Goal: Task Accomplishment & Management: Manage account settings

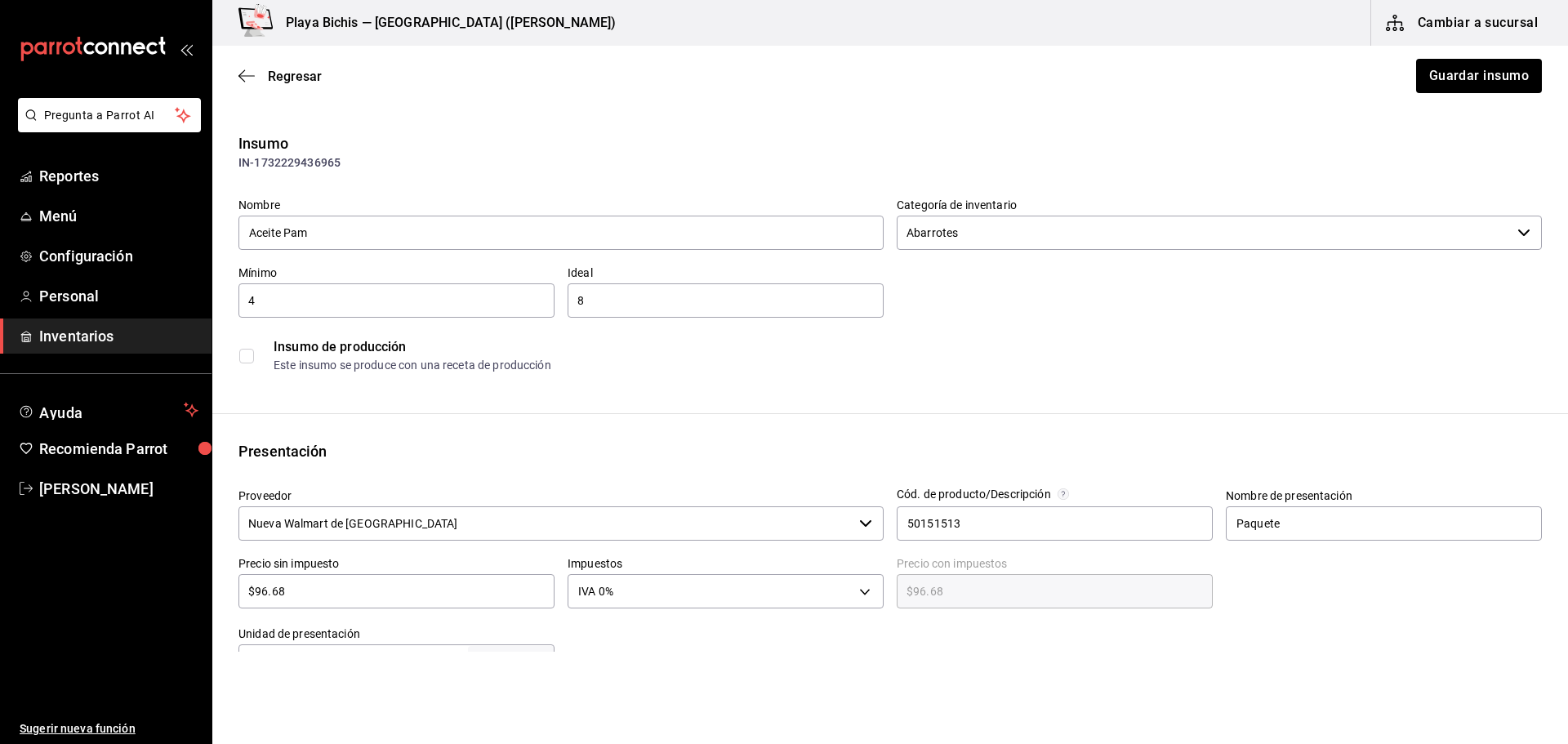
scroll to position [490, 0]
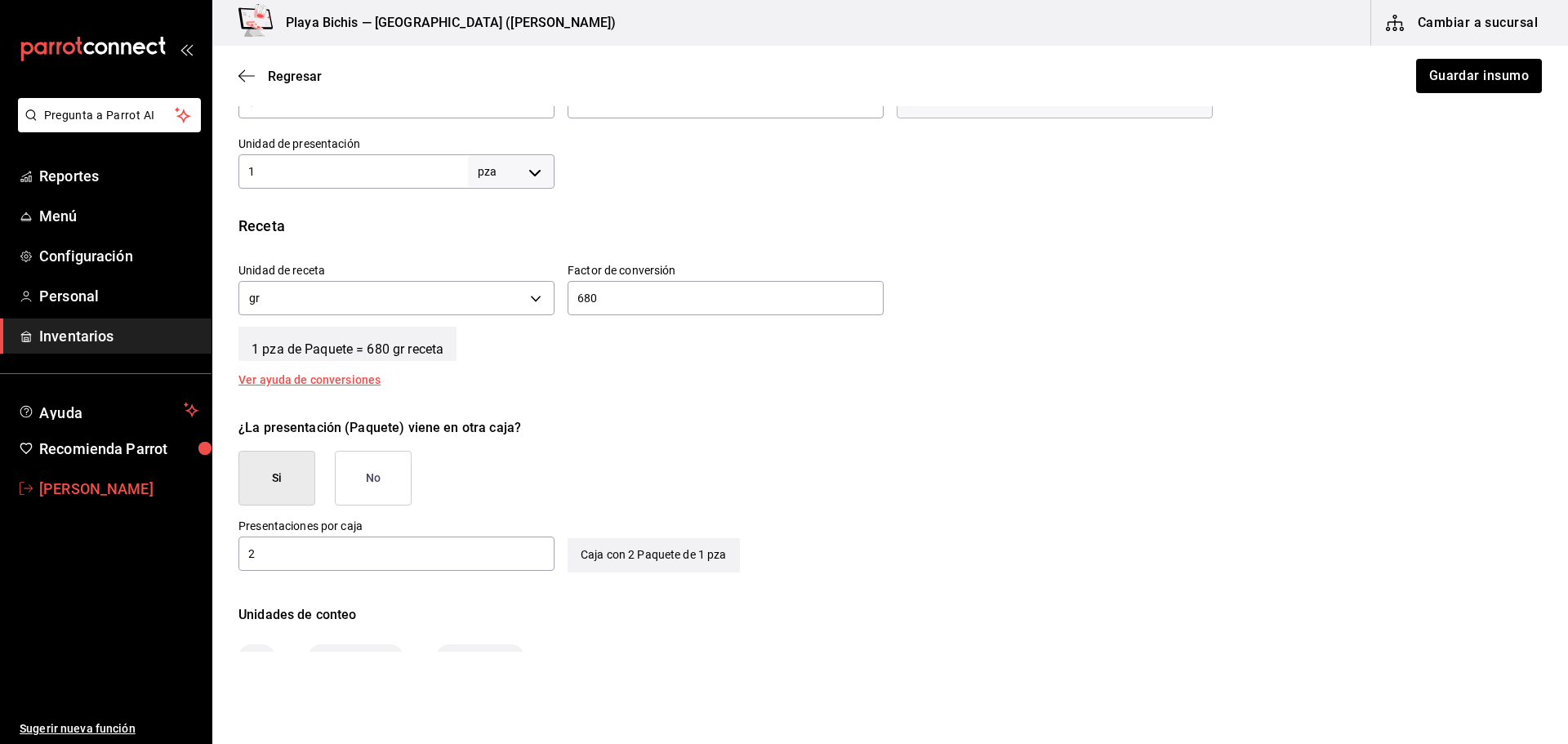
click at [61, 486] on span "[PERSON_NAME]" at bounding box center [119, 488] width 159 height 22
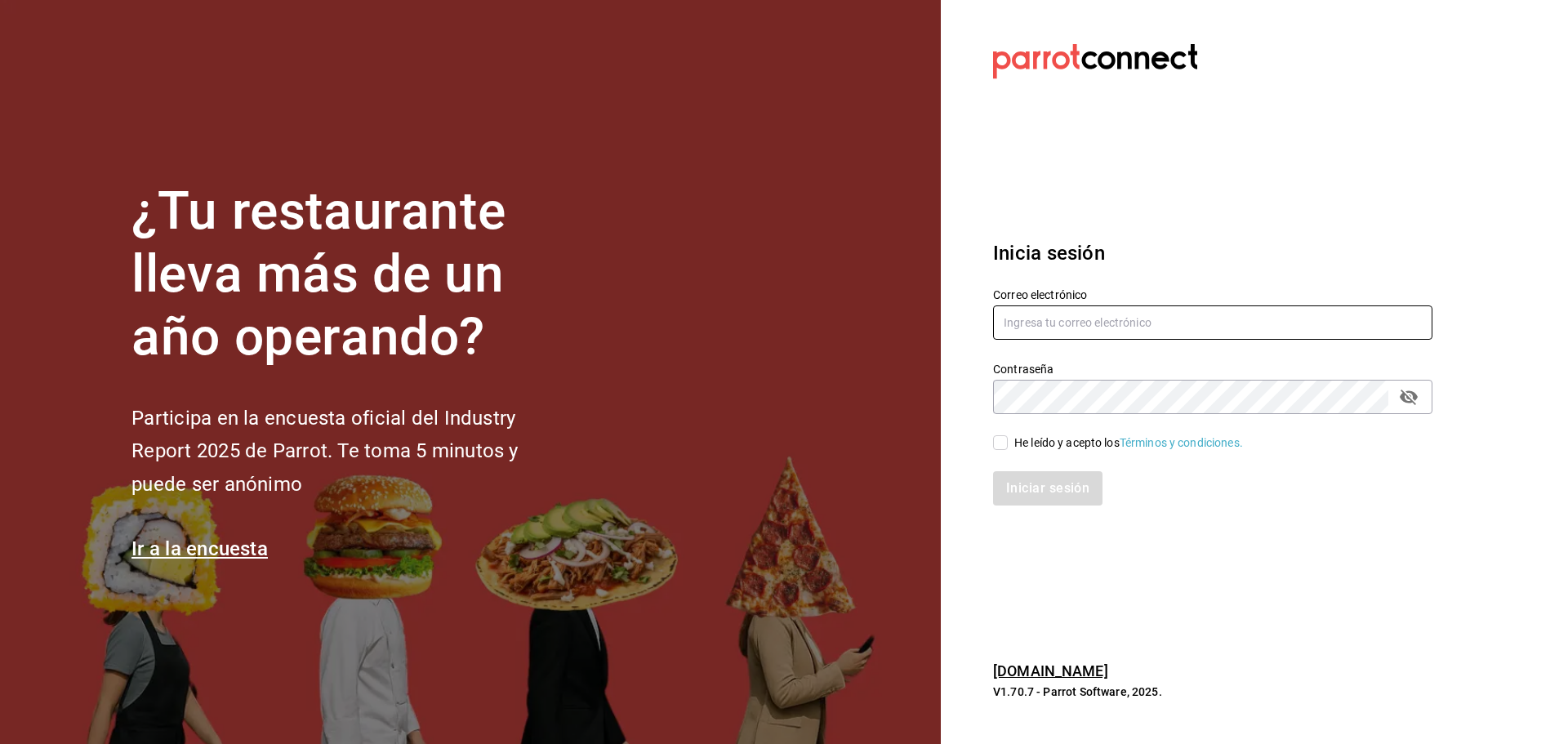
click at [1103, 331] on input "text" at bounding box center [1212, 323] width 439 height 35
type input "compraspropoli@playabichis.mx"
click at [1001, 442] on input "He leído y acepto los Términos y condiciones." at bounding box center [999, 442] width 14 height 14
checkbox input "true"
click at [1019, 492] on button "Iniciar sesión" at bounding box center [1048, 488] width 111 height 35
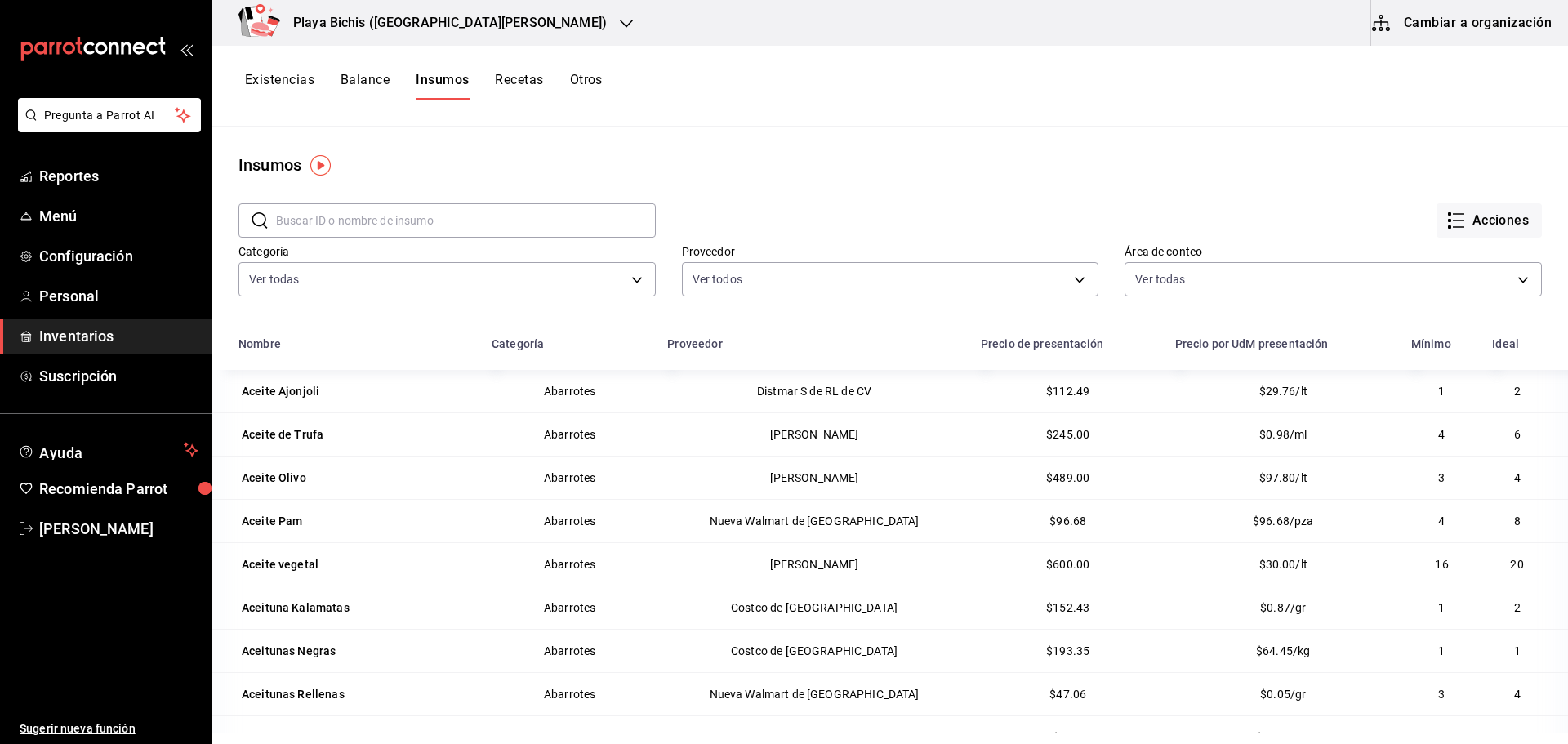
click at [271, 524] on div "Aceite Pam" at bounding box center [273, 521] width 61 height 16
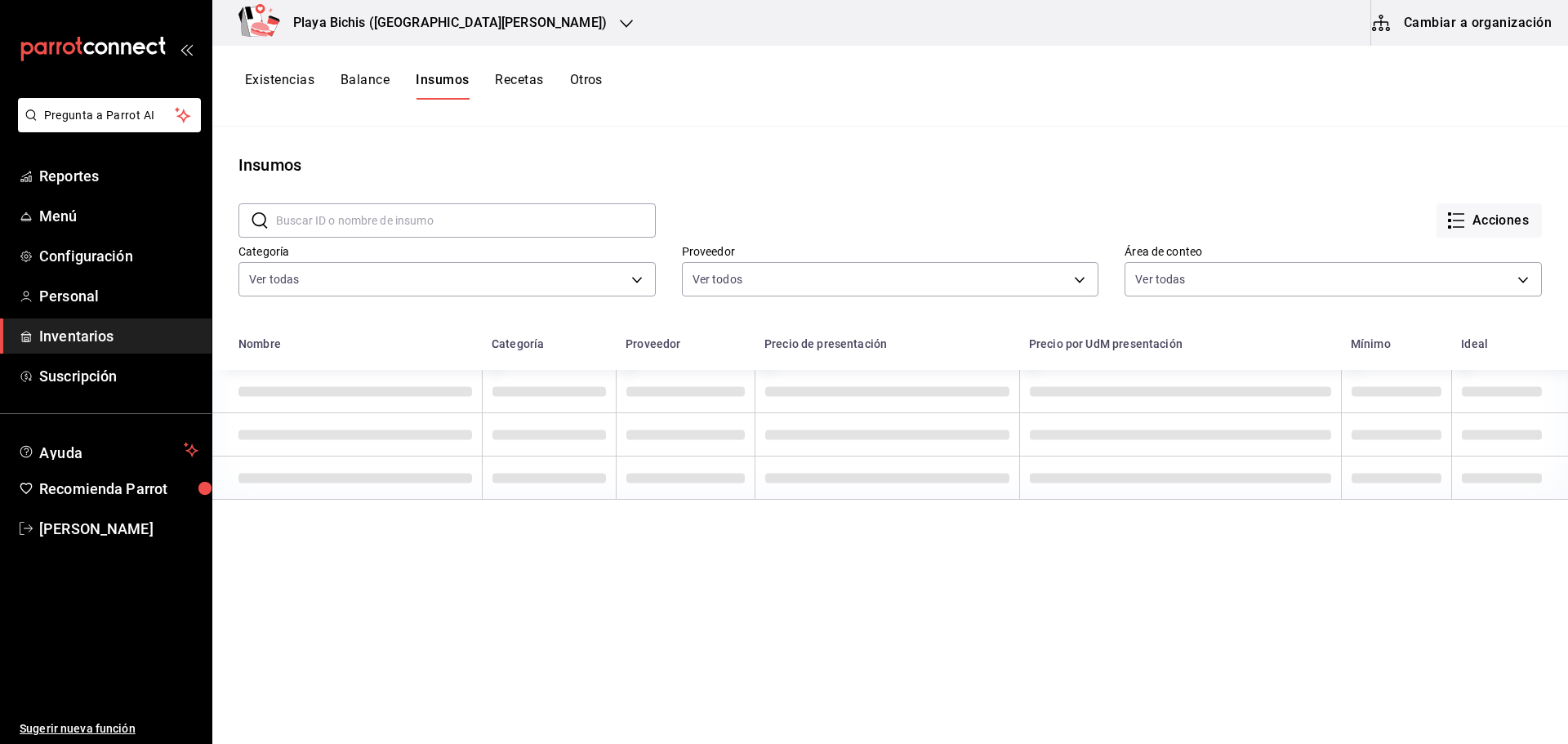
click at [1411, 20] on button "Cambiar a organización" at bounding box center [1462, 23] width 184 height 46
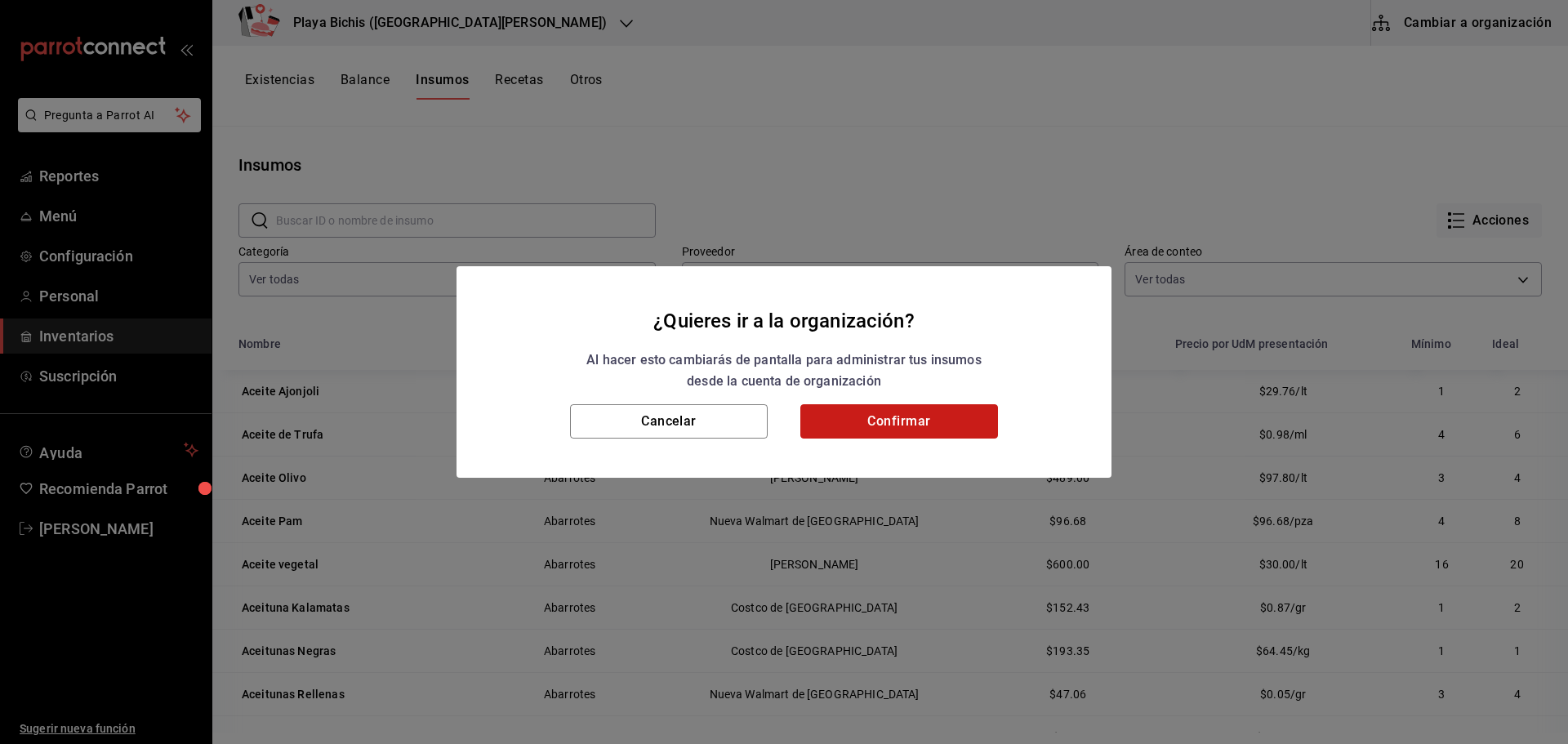
click at [872, 426] on button "Confirmar" at bounding box center [899, 422] width 198 height 35
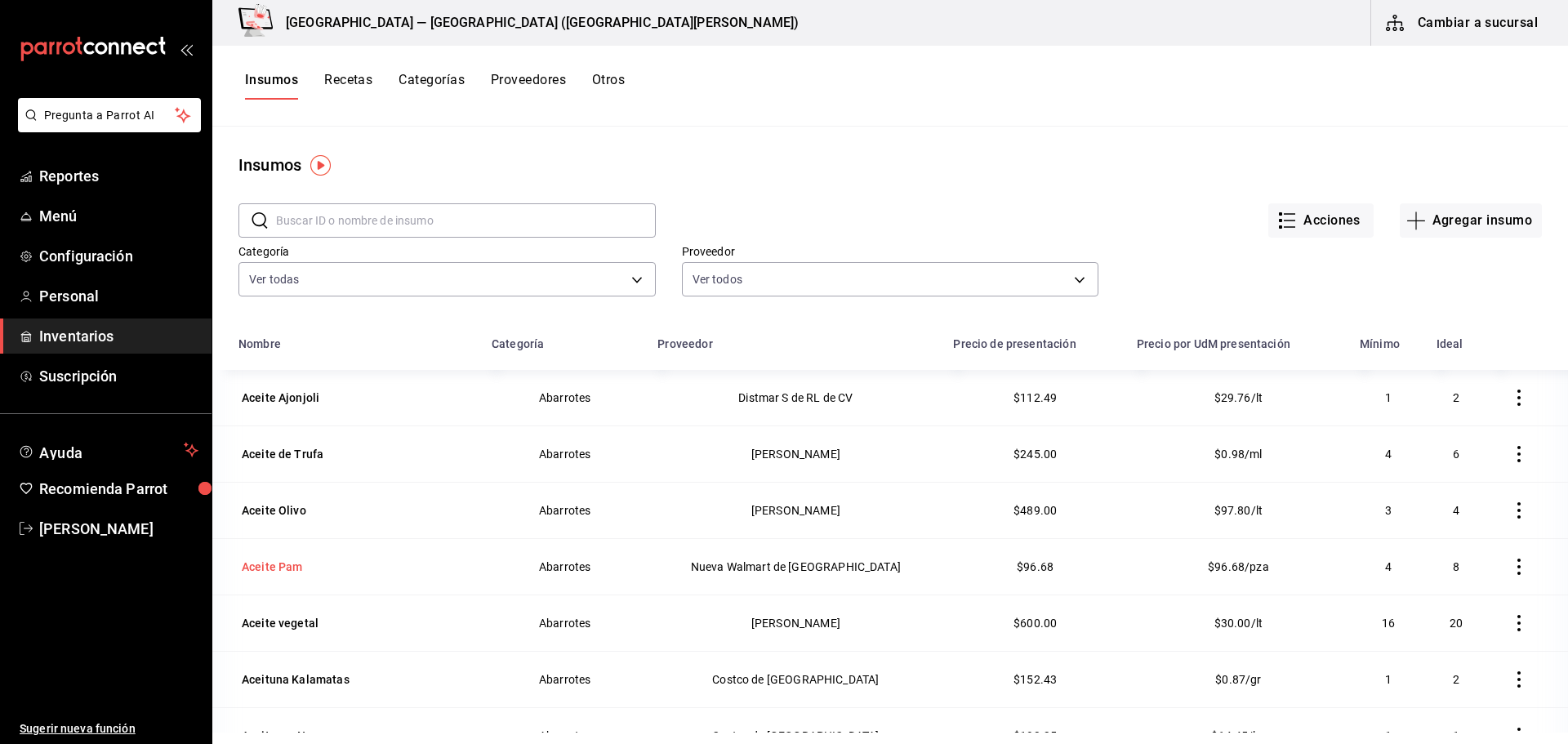
click at [277, 568] on div "Aceite Pam" at bounding box center [273, 566] width 61 height 16
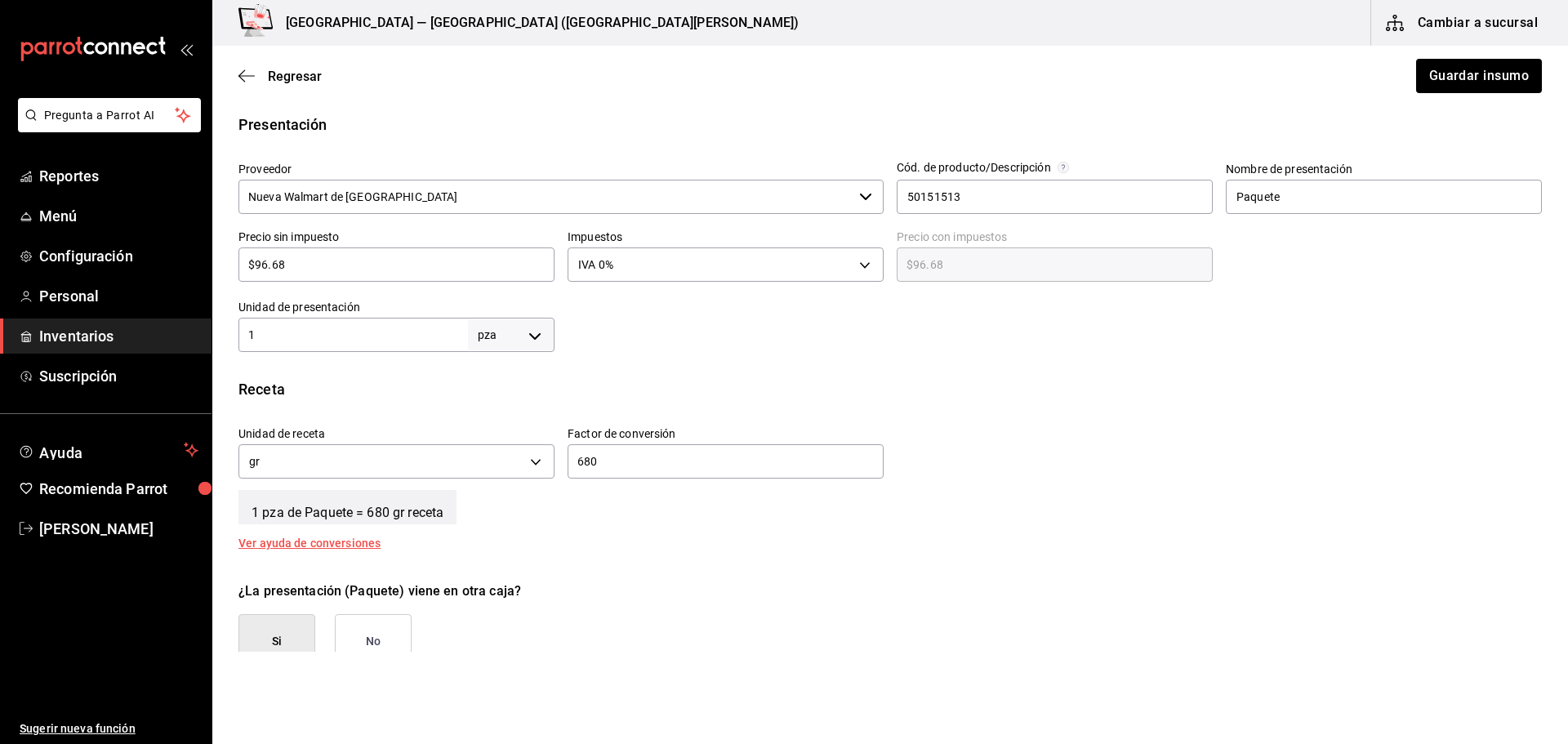
scroll to position [245, 0]
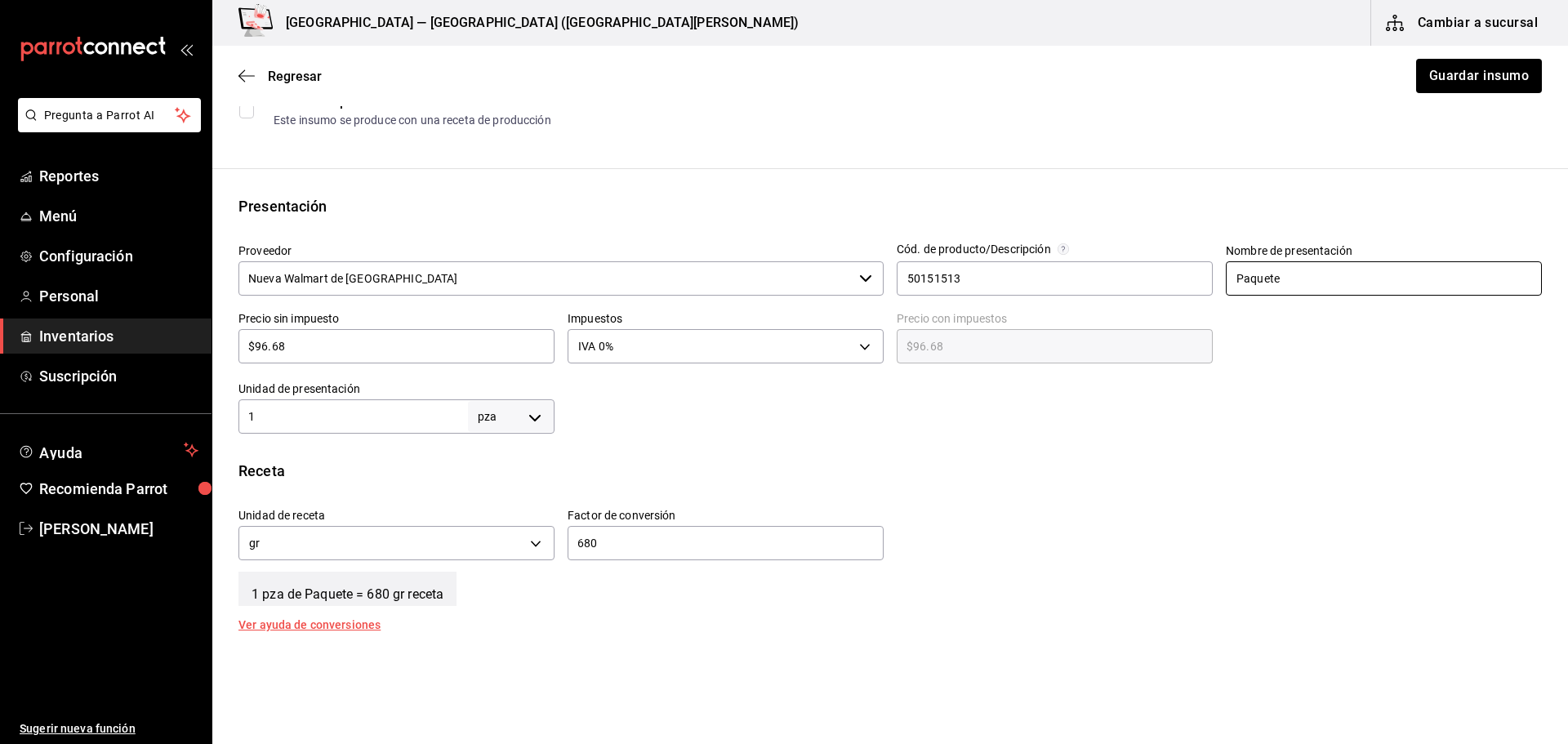
click at [1342, 281] on input "Paquete" at bounding box center [1384, 279] width 316 height 35
click at [1339, 280] on input "Paquete" at bounding box center [1384, 279] width 316 height 35
click at [539, 425] on body "Pregunta a Parrot AI Reportes Menú Configuración Personal Inventarios Suscripci…" at bounding box center [784, 326] width 1568 height 652
click at [513, 601] on li "pza" at bounding box center [507, 601] width 85 height 27
click at [275, 419] on input "1" at bounding box center [353, 416] width 230 height 19
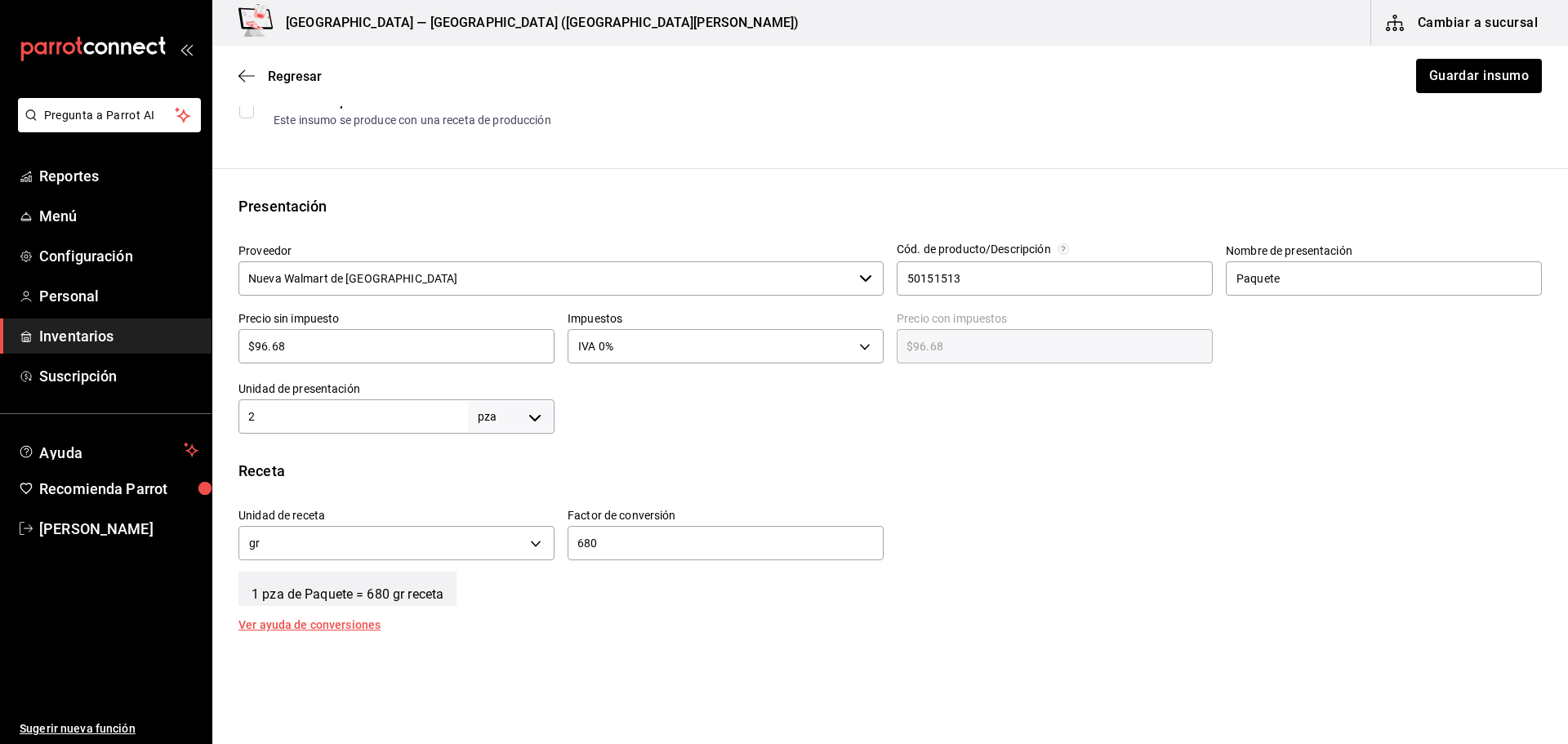
type input "2"
click at [268, 405] on div "2 pza UNIT ​" at bounding box center [396, 417] width 316 height 35
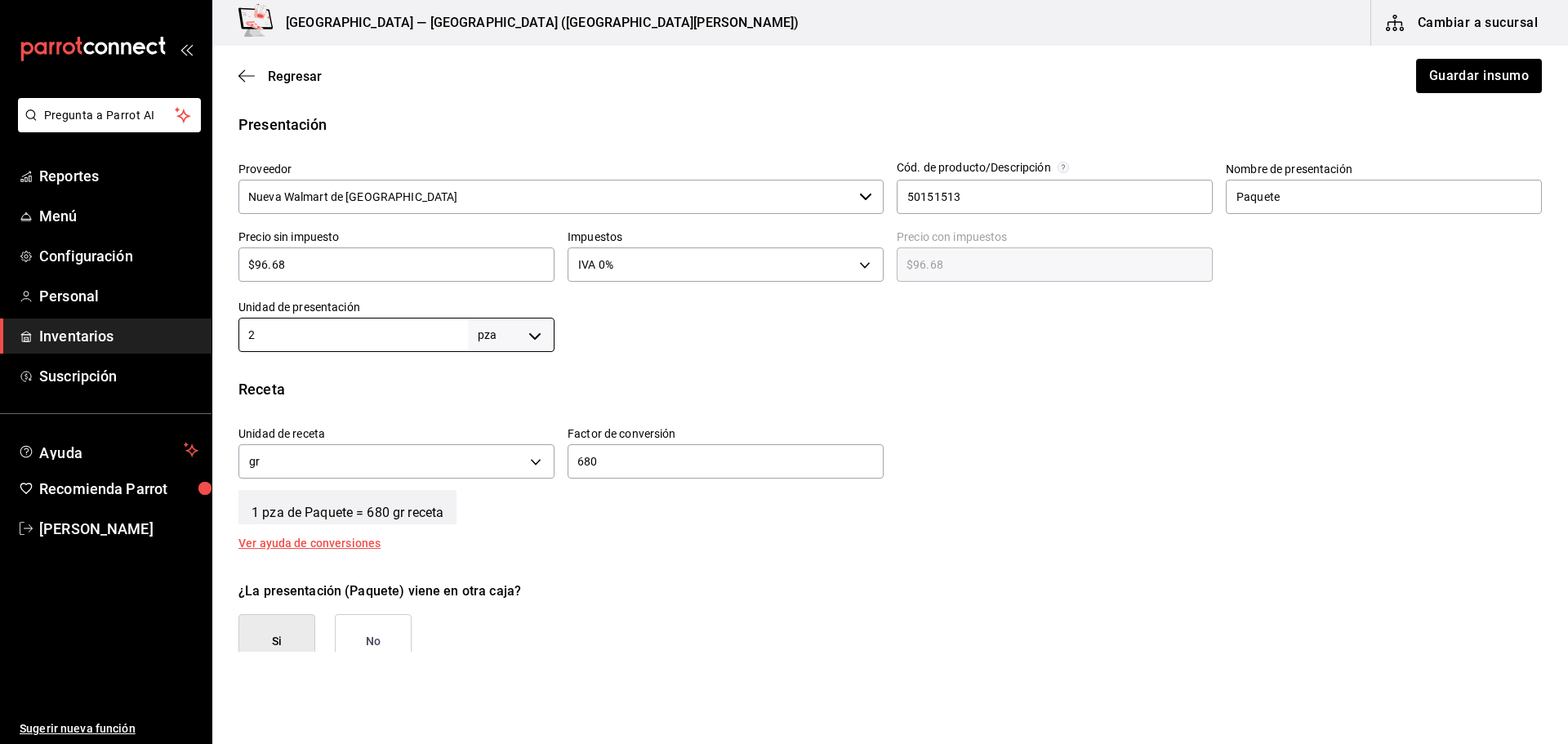
scroll to position [409, 0]
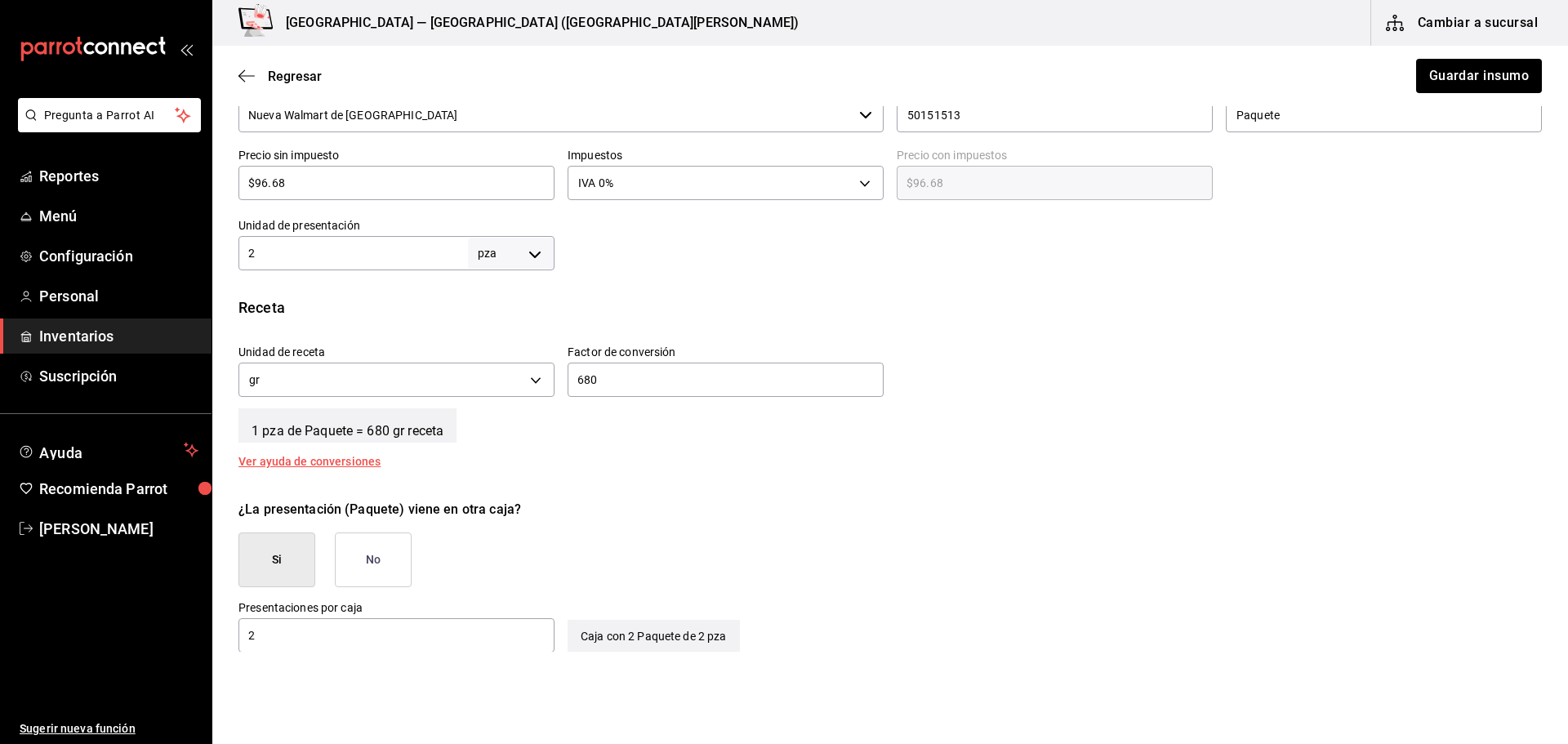
drag, startPoint x: 614, startPoint y: 373, endPoint x: 638, endPoint y: 378, distance: 24.5
click at [527, 383] on div "Unidad de receta gr GRAM Factor de conversión 680 ​" at bounding box center [884, 366] width 1316 height 70
click at [704, 450] on div "Receta Unidad de receta gr GRAM Factor de conversión 340 ​ 1 pza de Paquete = 3…" at bounding box center [890, 382] width 1356 height 171
drag, startPoint x: 629, startPoint y: 384, endPoint x: 476, endPoint y: 393, distance: 153.3
click at [476, 393] on div "Unidad de receta gr GRAM Factor de conversión 340 ​" at bounding box center [884, 366] width 1316 height 70
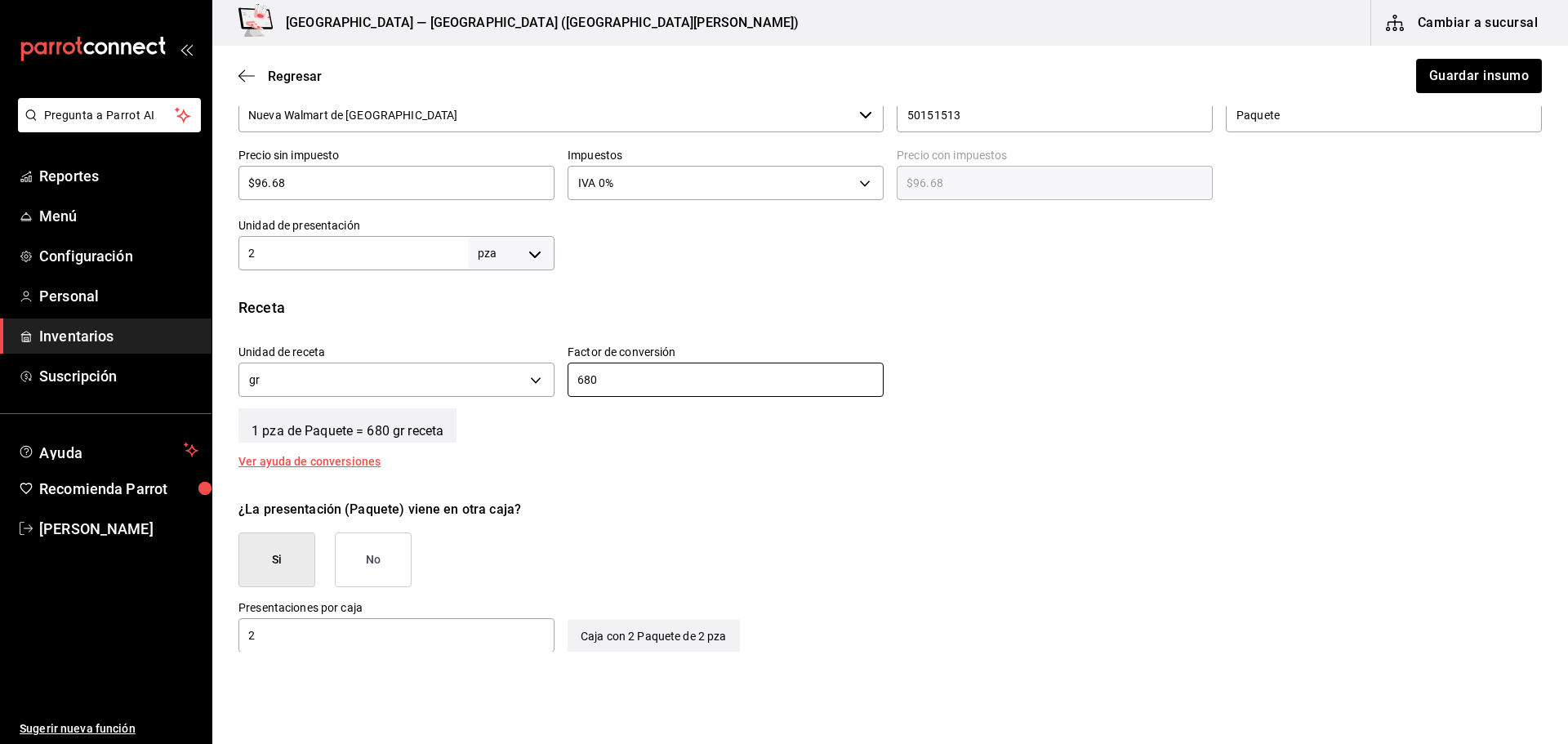
type input "680"
click at [661, 485] on div "Insumo IN-1732229436965 Nombre Aceite Pam Categoría de inventario Abarrotes ​ M…" at bounding box center [890, 238] width 1356 height 1029
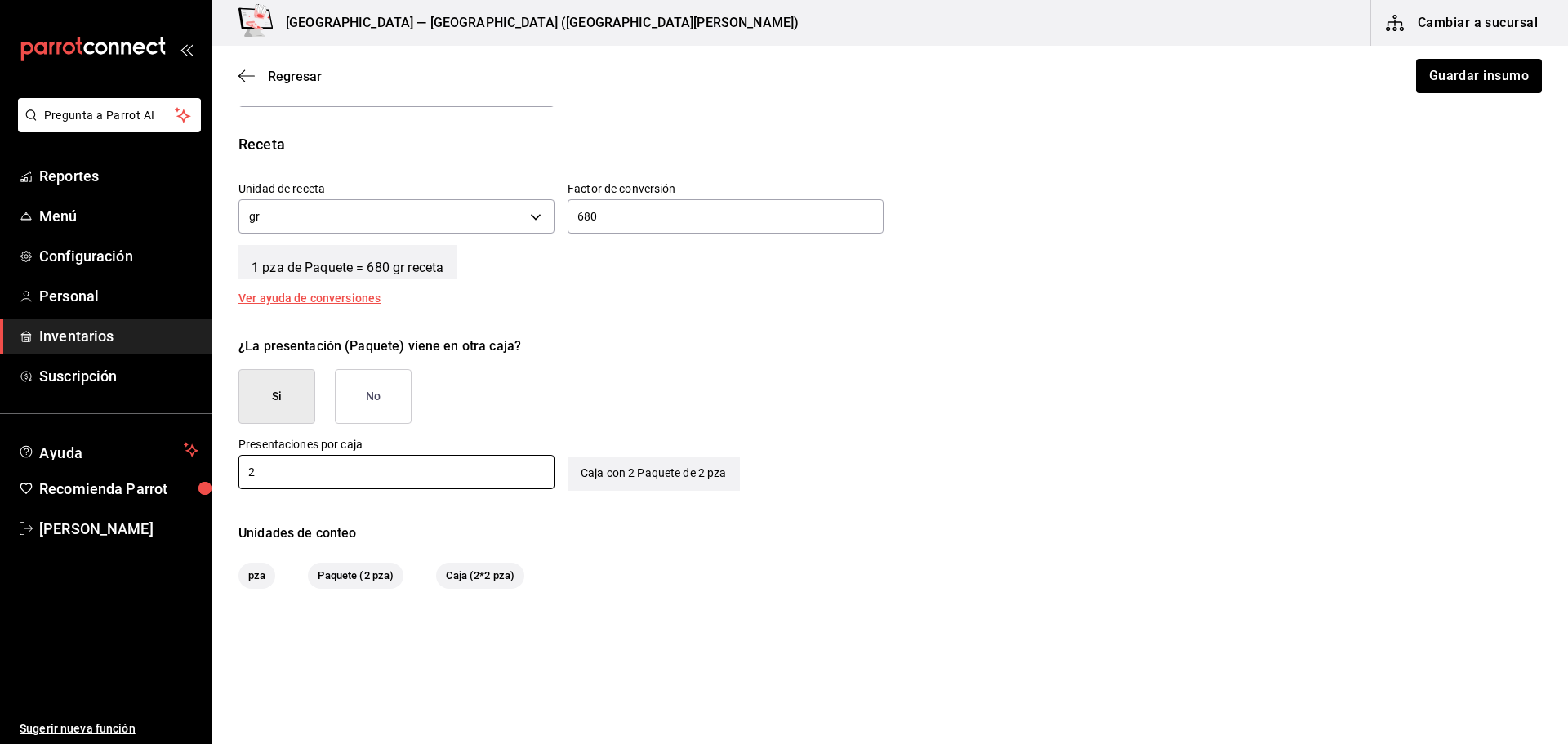
drag, startPoint x: 288, startPoint y: 479, endPoint x: 233, endPoint y: 480, distance: 55.0
click at [233, 480] on div "Presentaciones por caja 2 ​" at bounding box center [390, 458] width 329 height 67
type input "1"
click at [786, 219] on input "680" at bounding box center [725, 216] width 316 height 19
click at [660, 476] on div "Caja con 1 Paquete de 2 pza" at bounding box center [653, 474] width 172 height 35
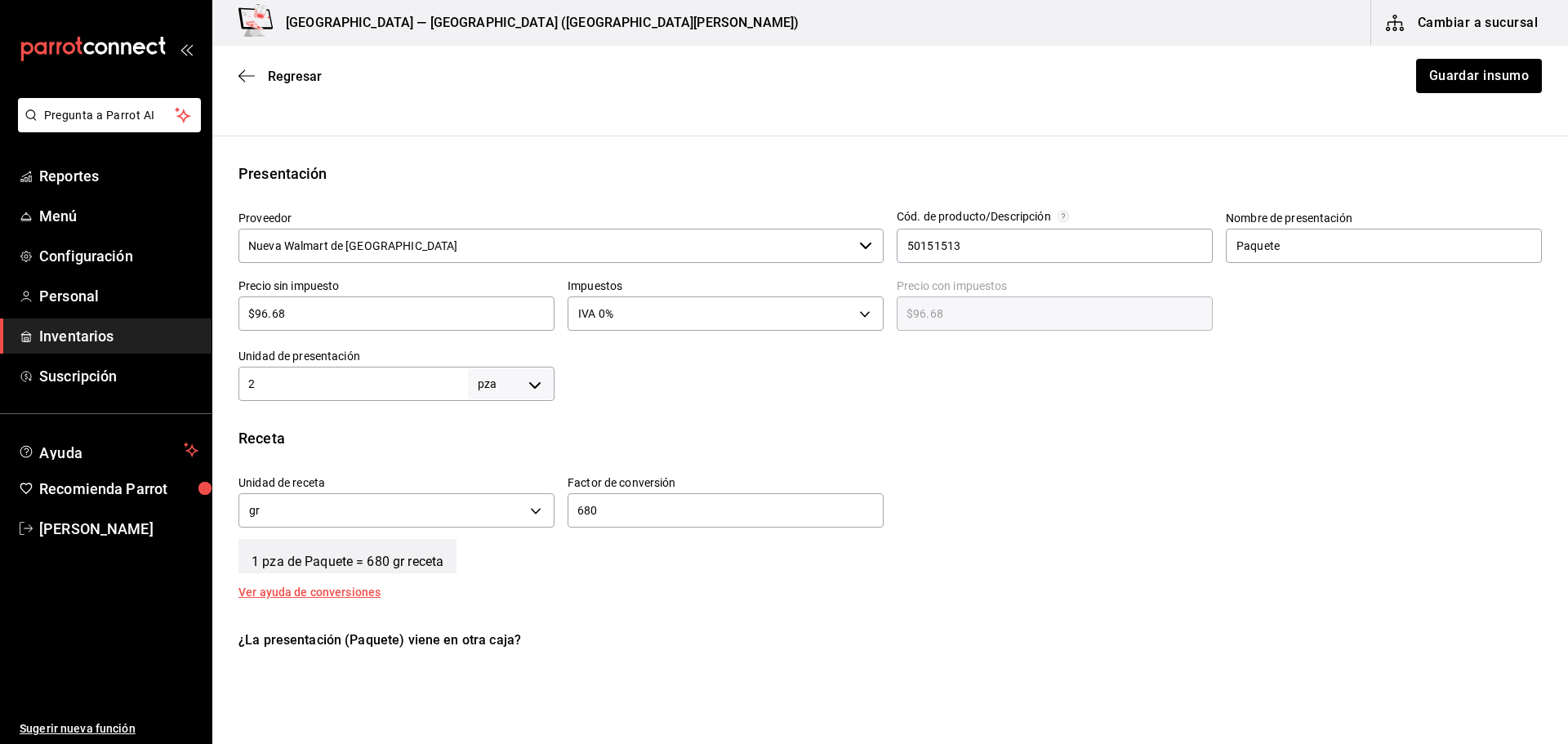
scroll to position [523, 0]
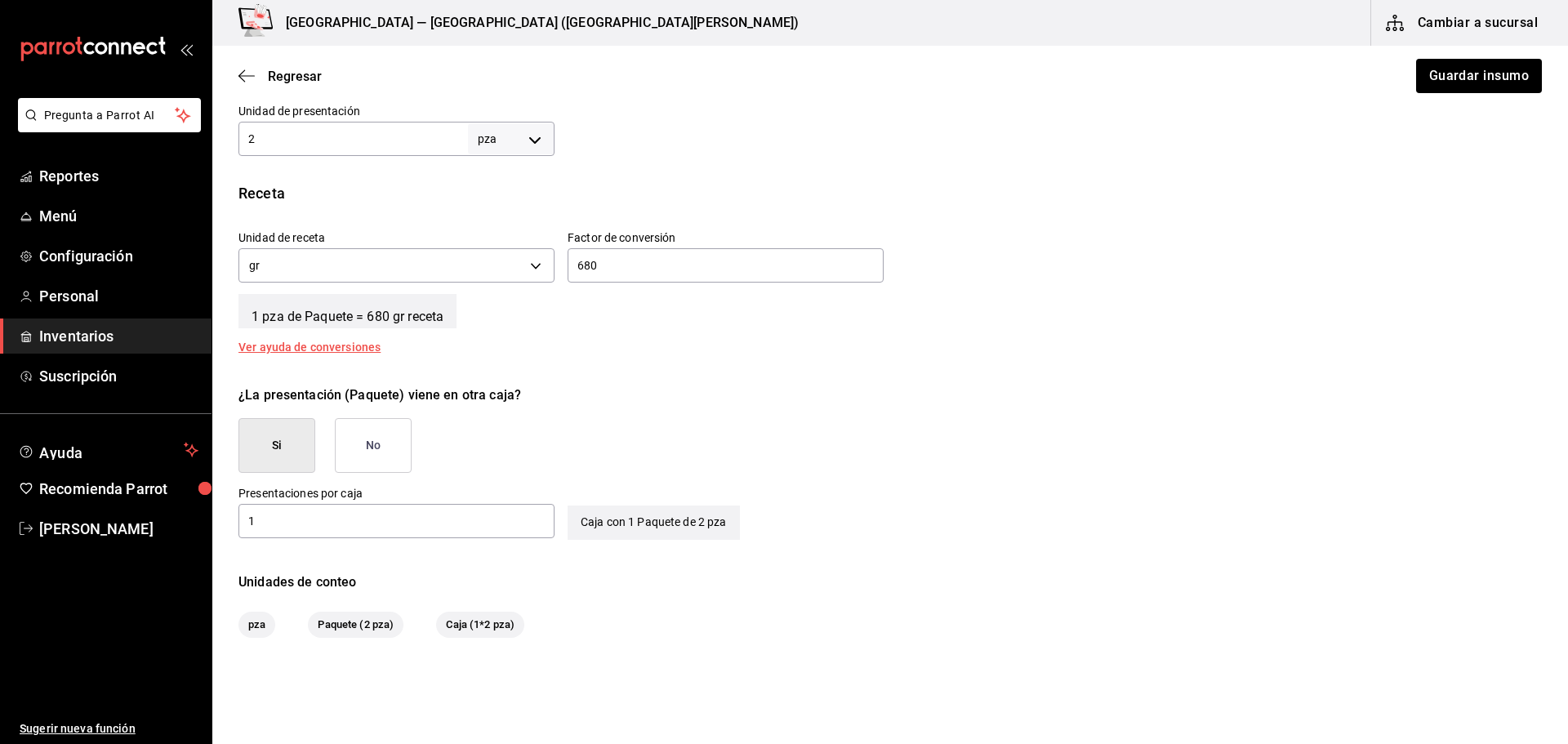
click at [476, 620] on span "Caja (1*2 pza)" at bounding box center [480, 625] width 88 height 16
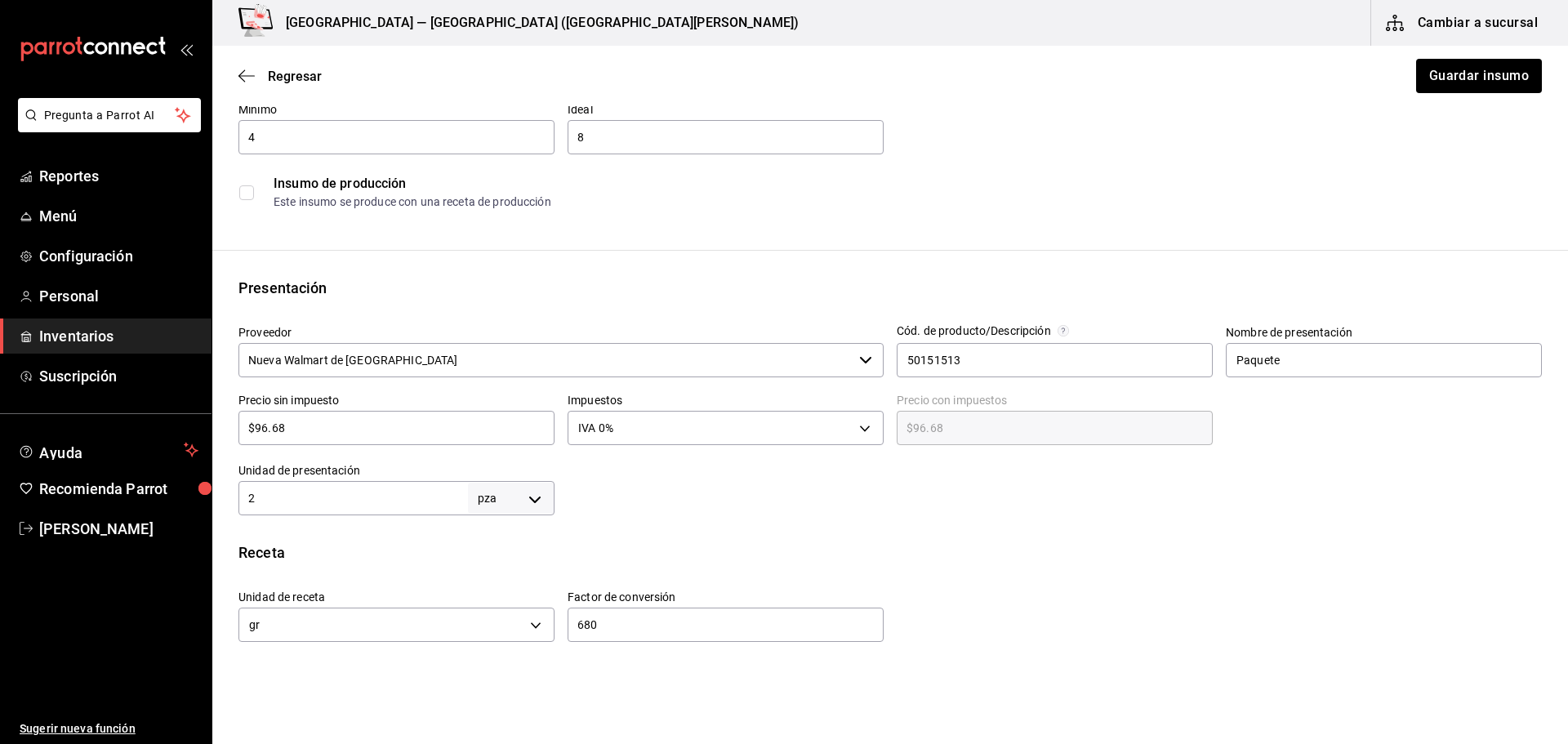
scroll to position [327, 0]
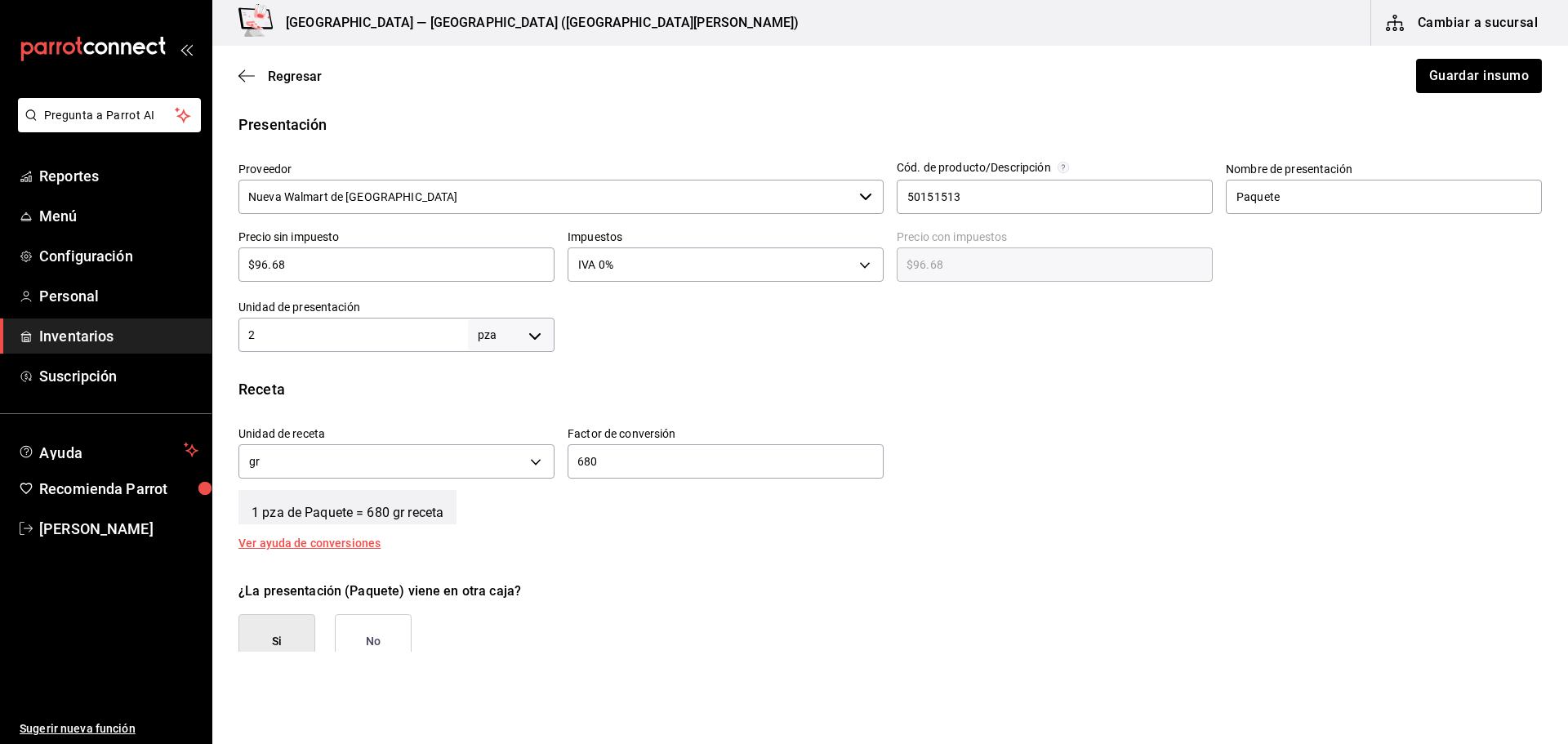
click at [342, 542] on div "Ver ayuda de conversiones" at bounding box center [319, 543] width 161 height 12
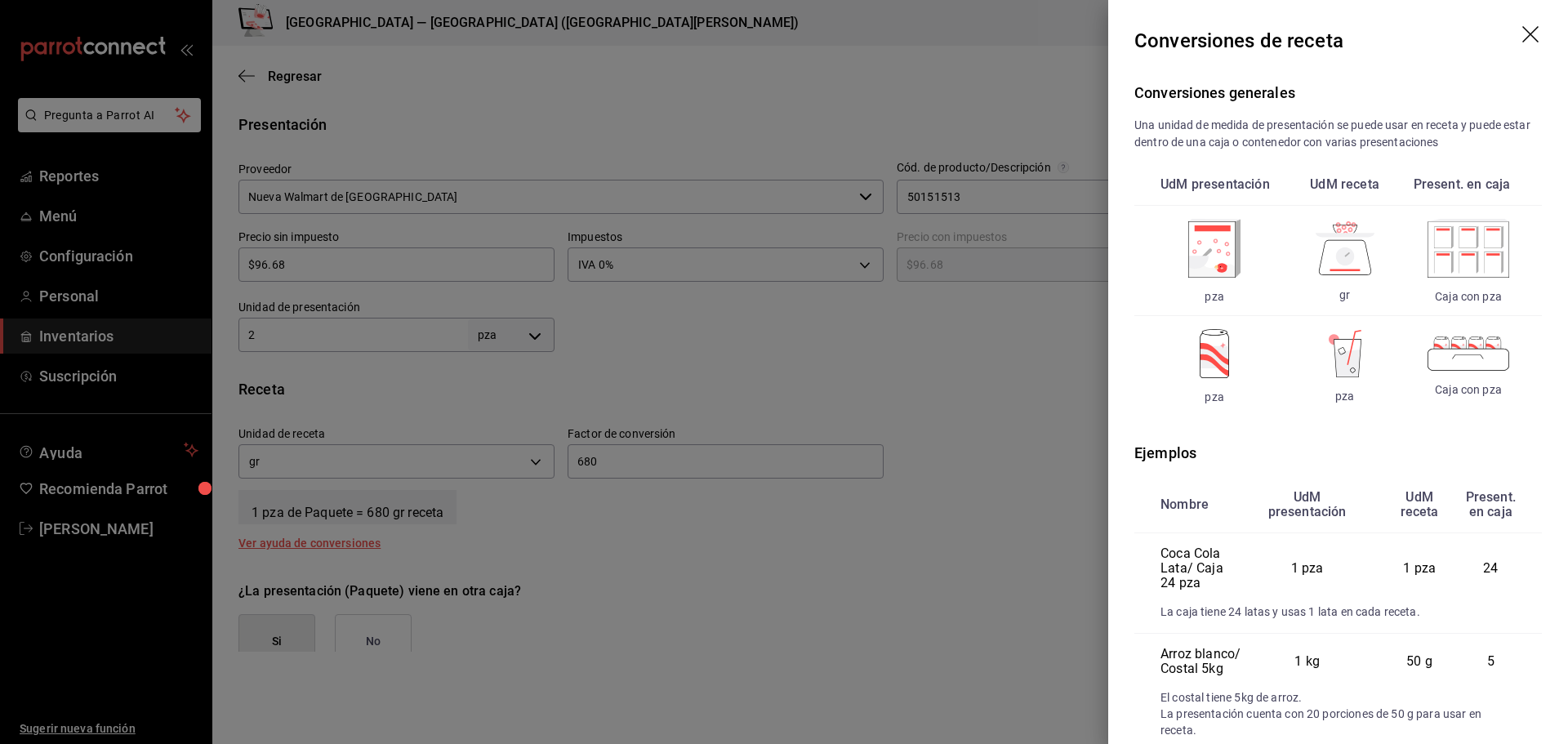
scroll to position [199, 0]
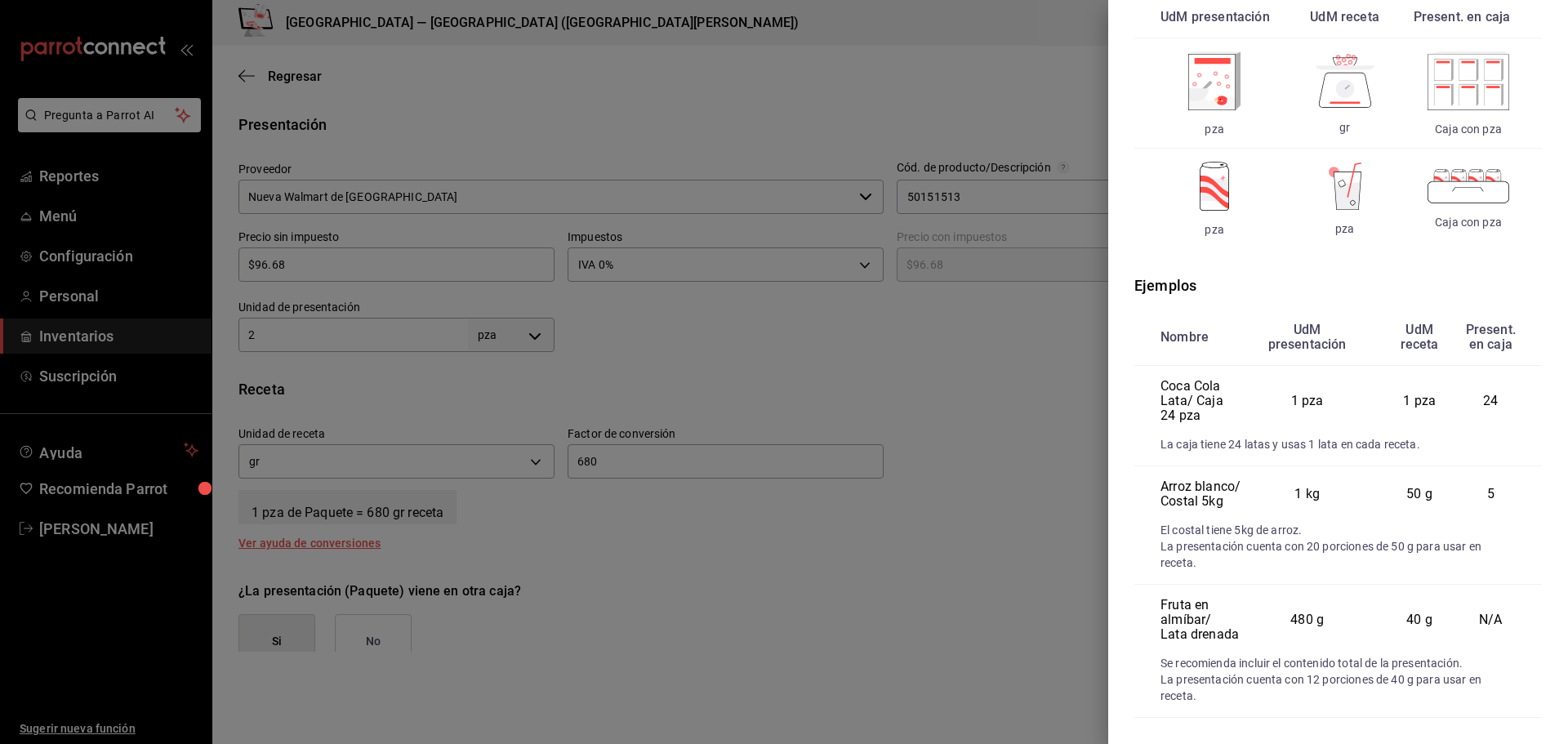
click at [742, 455] on div at bounding box center [784, 372] width 1568 height 744
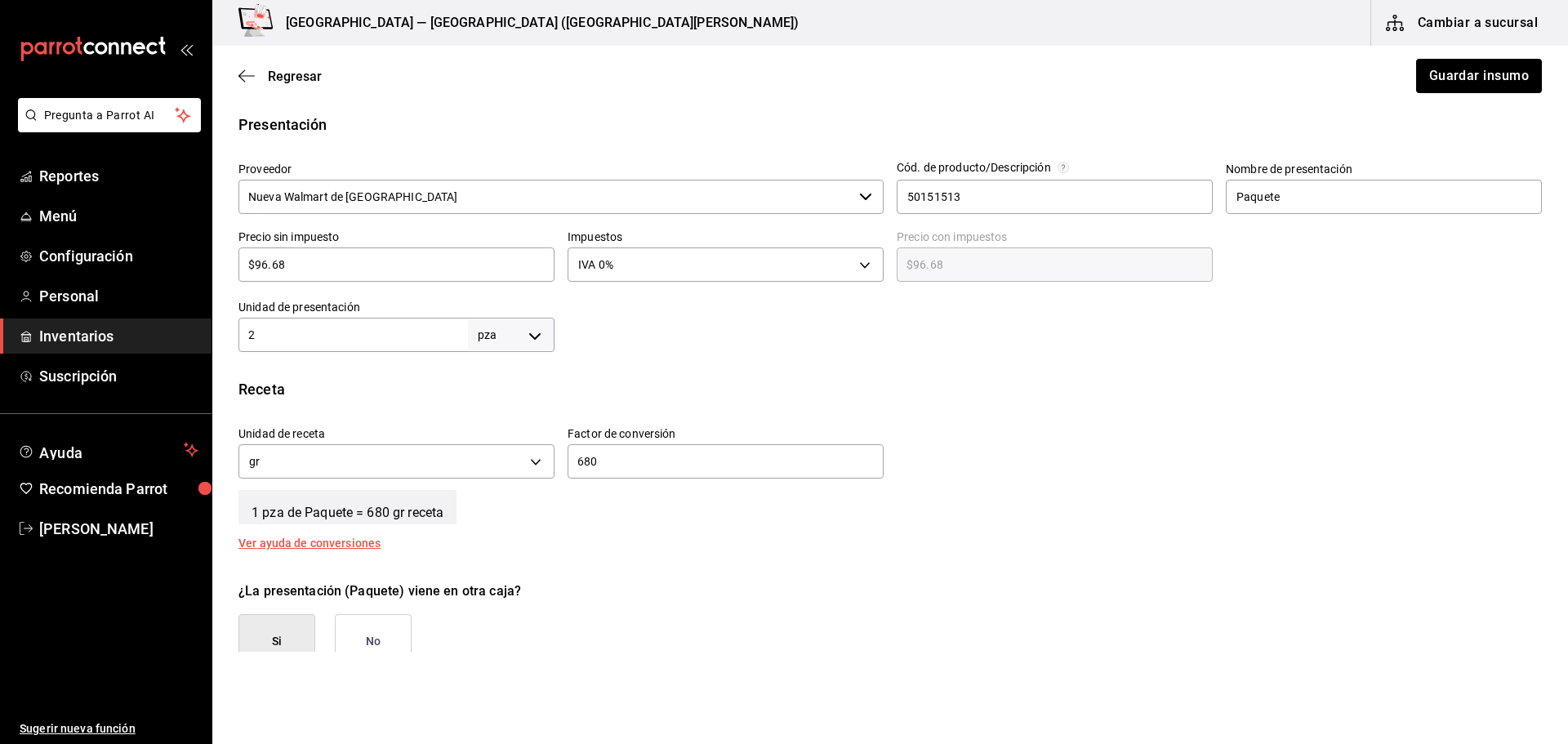
click at [742, 456] on input "680" at bounding box center [725, 461] width 316 height 19
click at [385, 335] on input "2" at bounding box center [353, 335] width 230 height 19
type input "1"
click at [695, 394] on div "Receta" at bounding box center [890, 388] width 1303 height 22
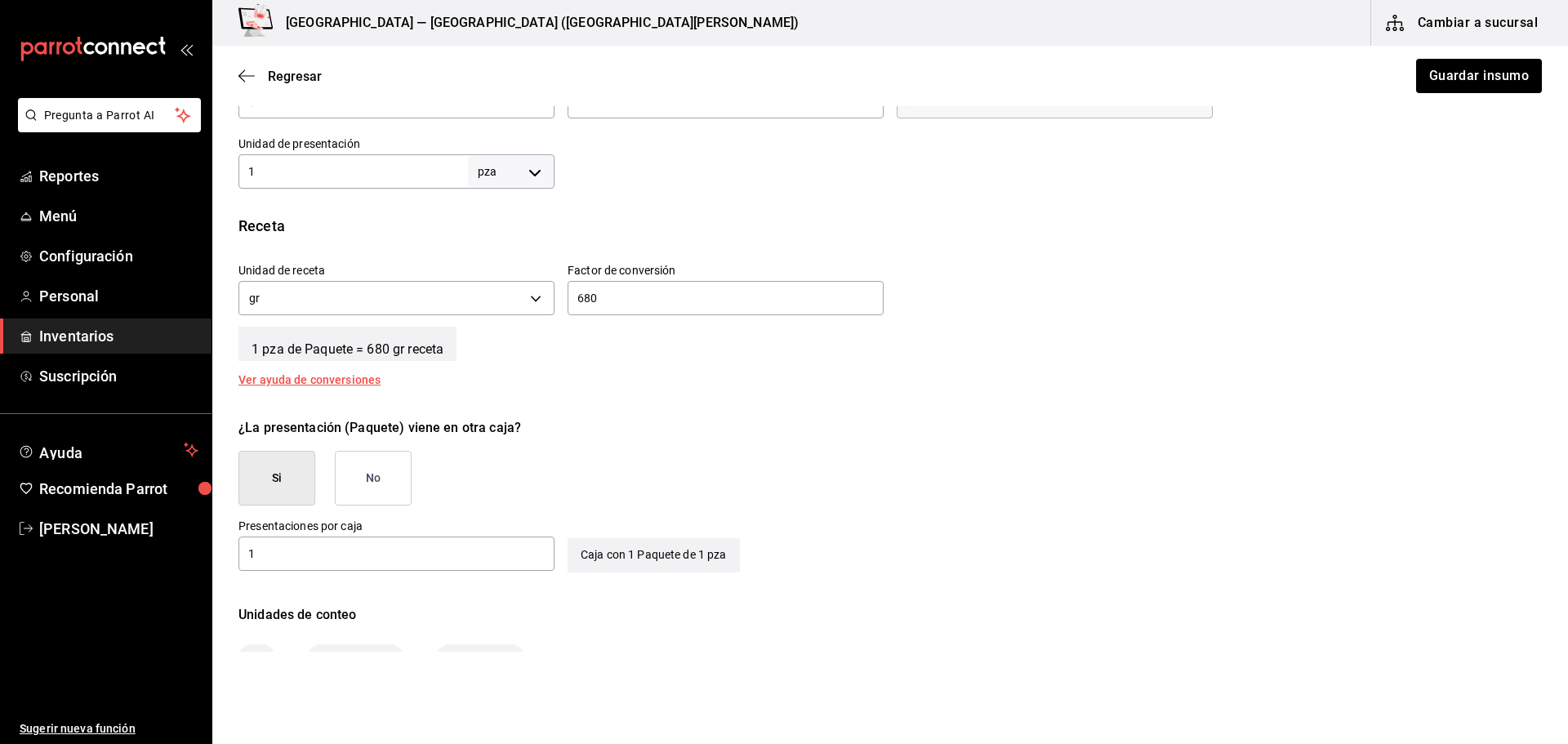
click at [516, 552] on input "1" at bounding box center [396, 554] width 316 height 19
type input "2"
click at [659, 429] on div "¿La presentación (Paquete) viene en otra caja?" at bounding box center [890, 428] width 1303 height 19
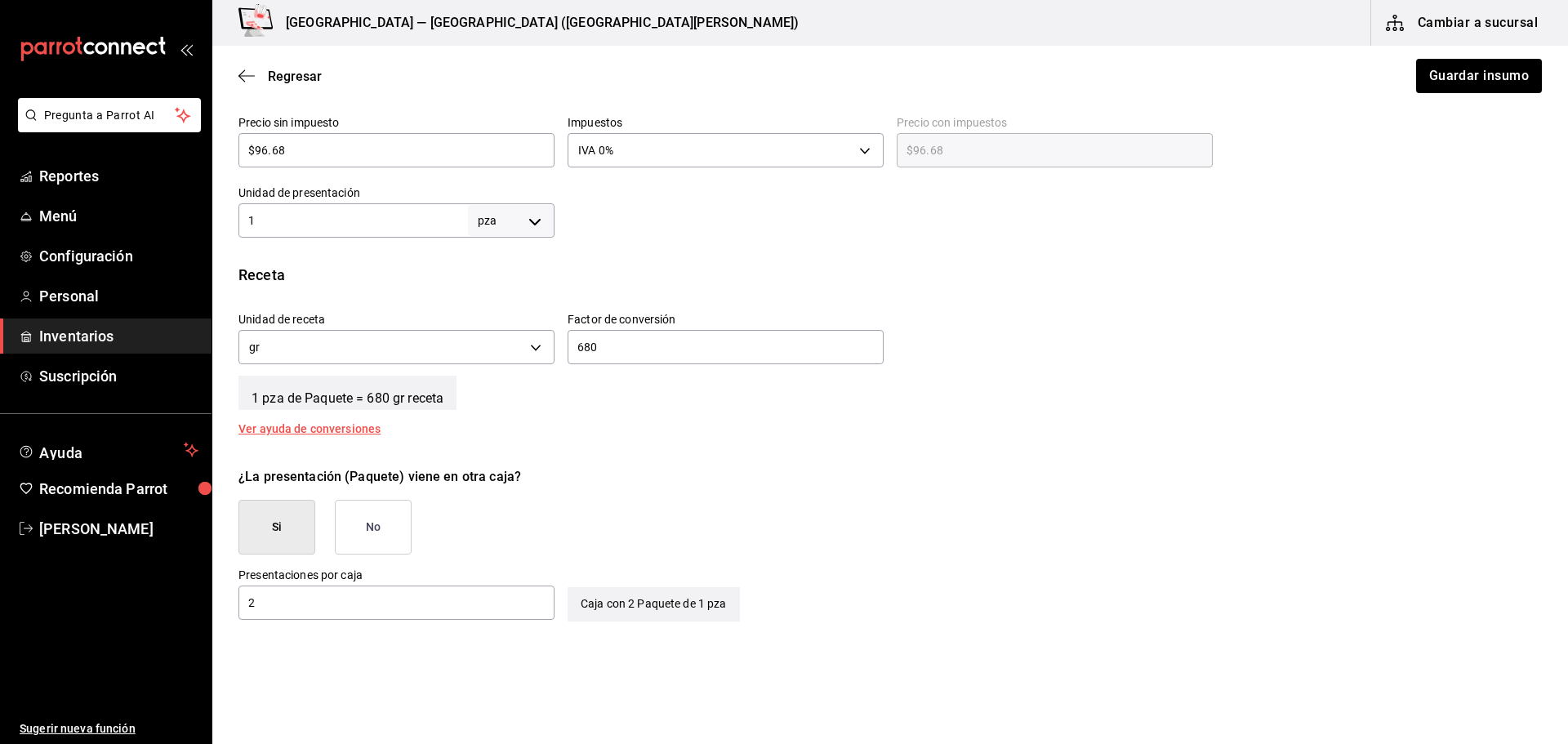
scroll to position [605, 0]
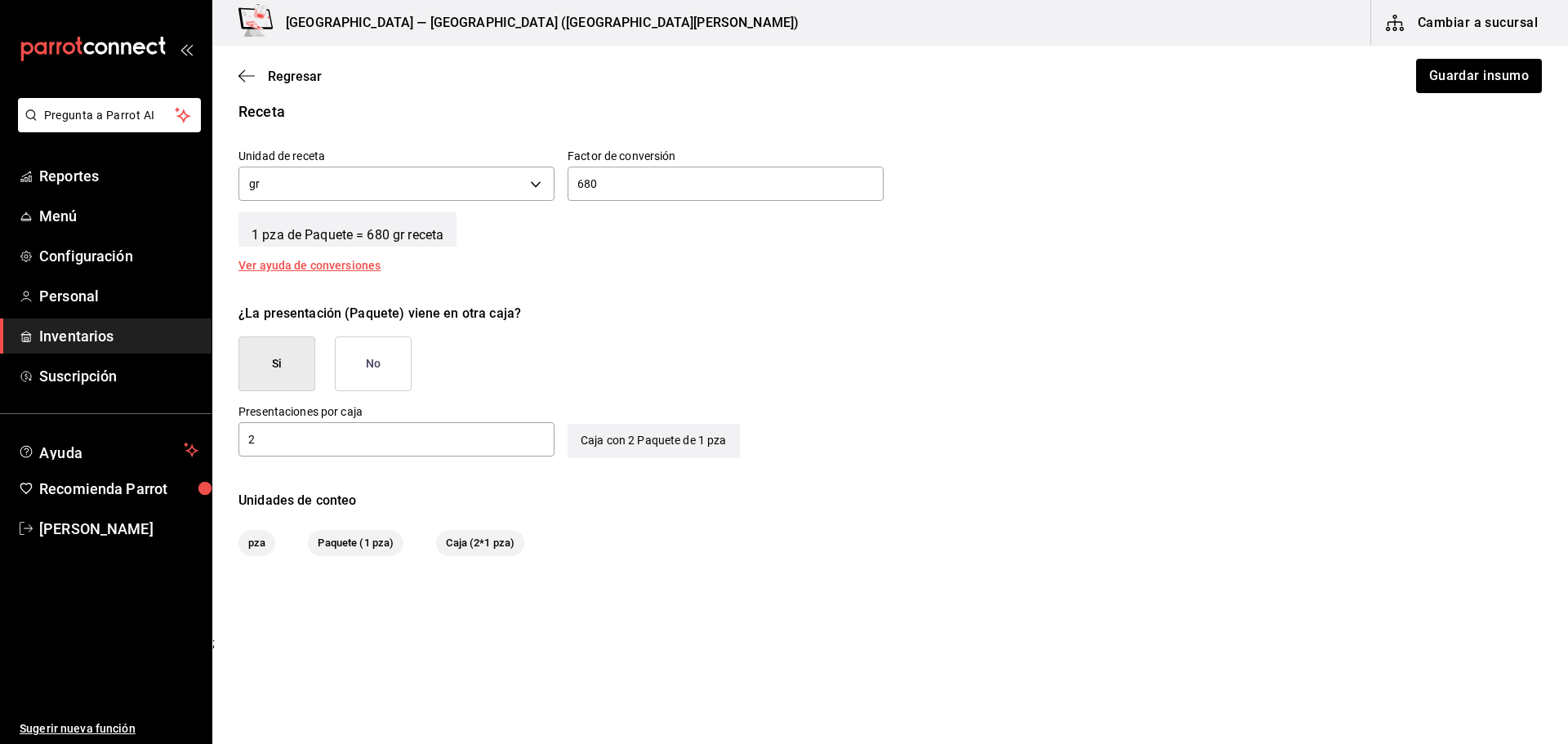
click at [630, 441] on div "Caja con 2 Paquete de 1 pza" at bounding box center [653, 441] width 172 height 35
click at [633, 435] on div "Caja con 2 Paquete de 1 pza" at bounding box center [653, 441] width 172 height 35
drag, startPoint x: 635, startPoint y: 437, endPoint x: 698, endPoint y: 429, distance: 63.5
click at [637, 437] on div "Caja con 2 Paquete de 1 pza" at bounding box center [653, 441] width 172 height 35
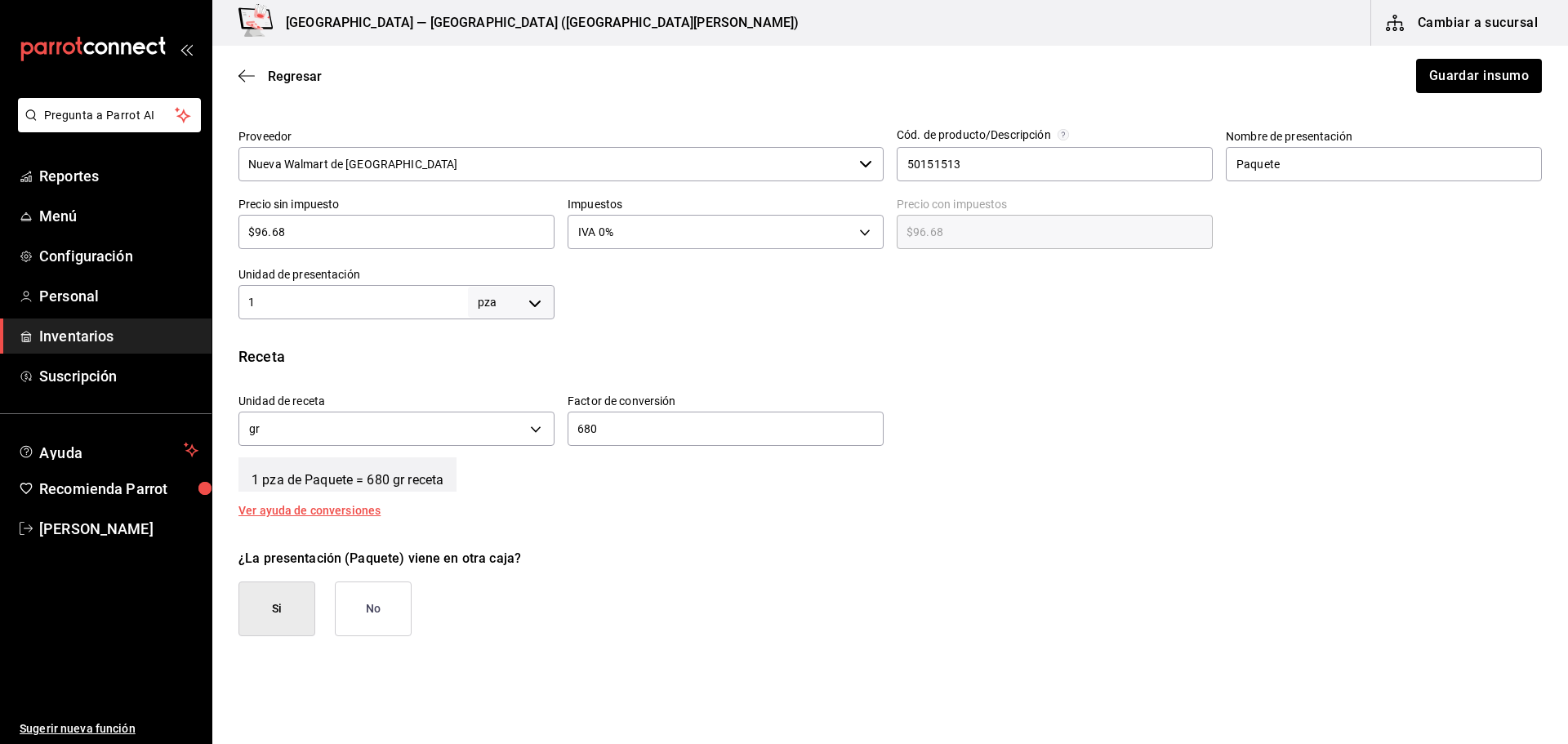
scroll to position [278, 0]
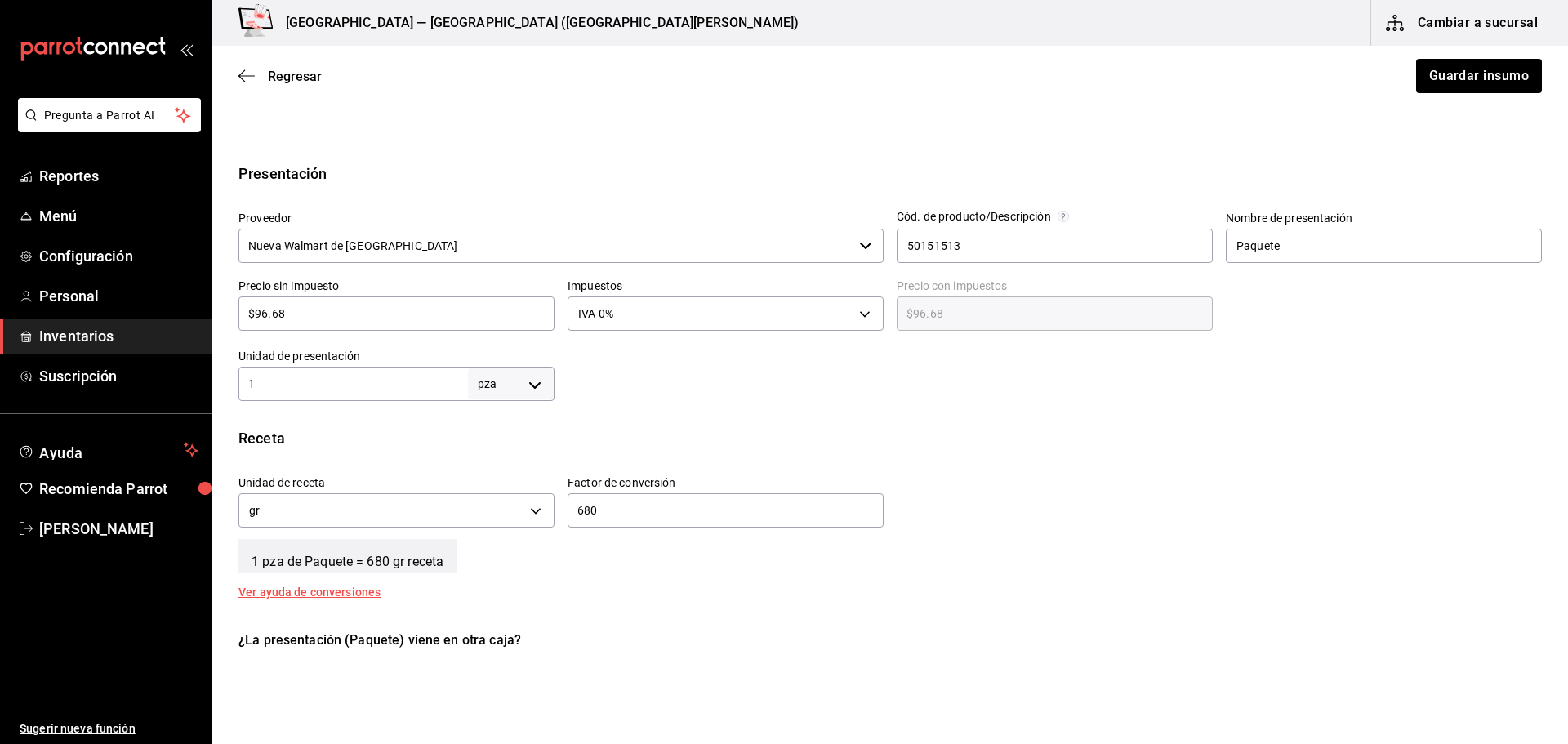
click at [616, 509] on input "680" at bounding box center [725, 510] width 316 height 19
click at [366, 587] on div "Ver ayuda de conversiones" at bounding box center [319, 592] width 161 height 12
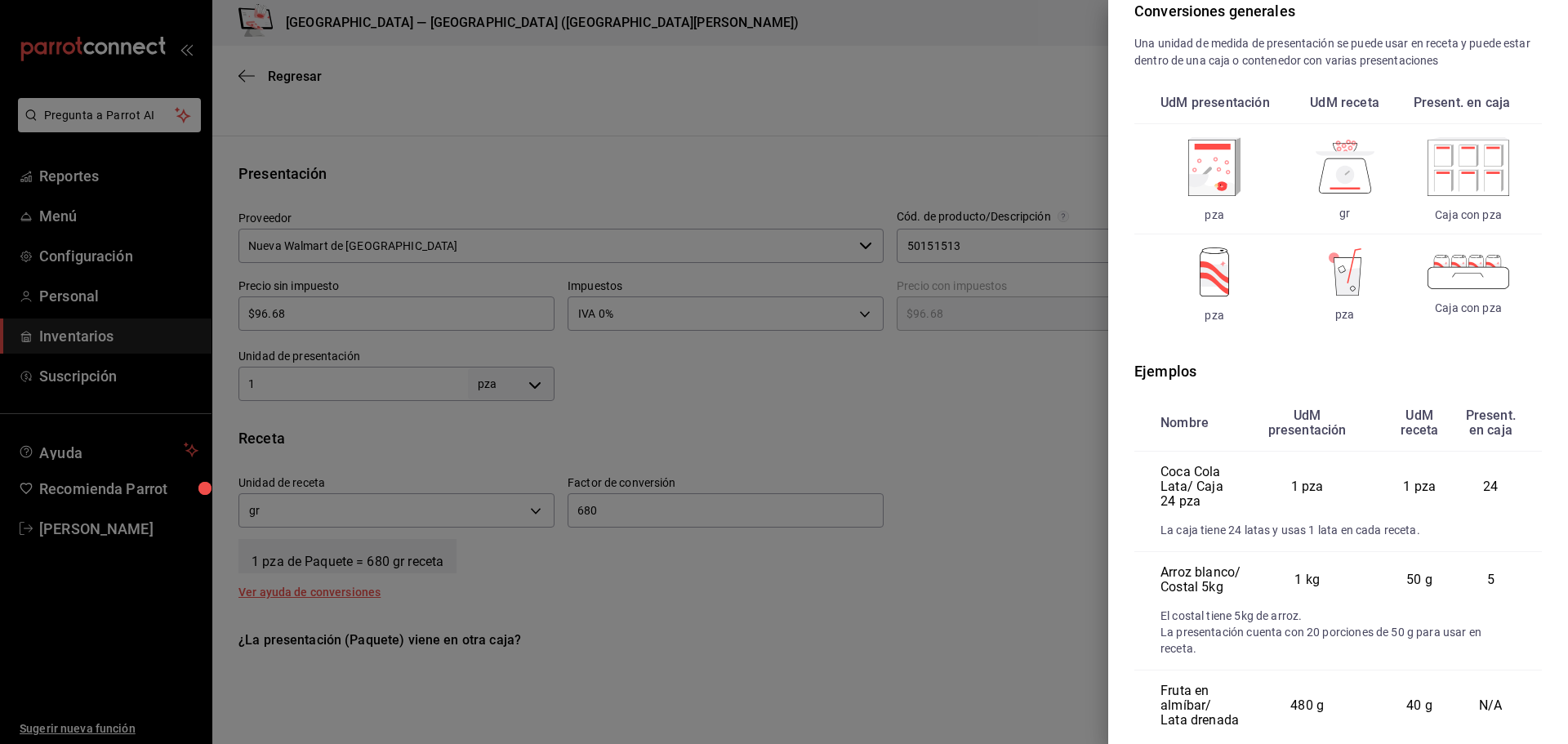
scroll to position [163, 0]
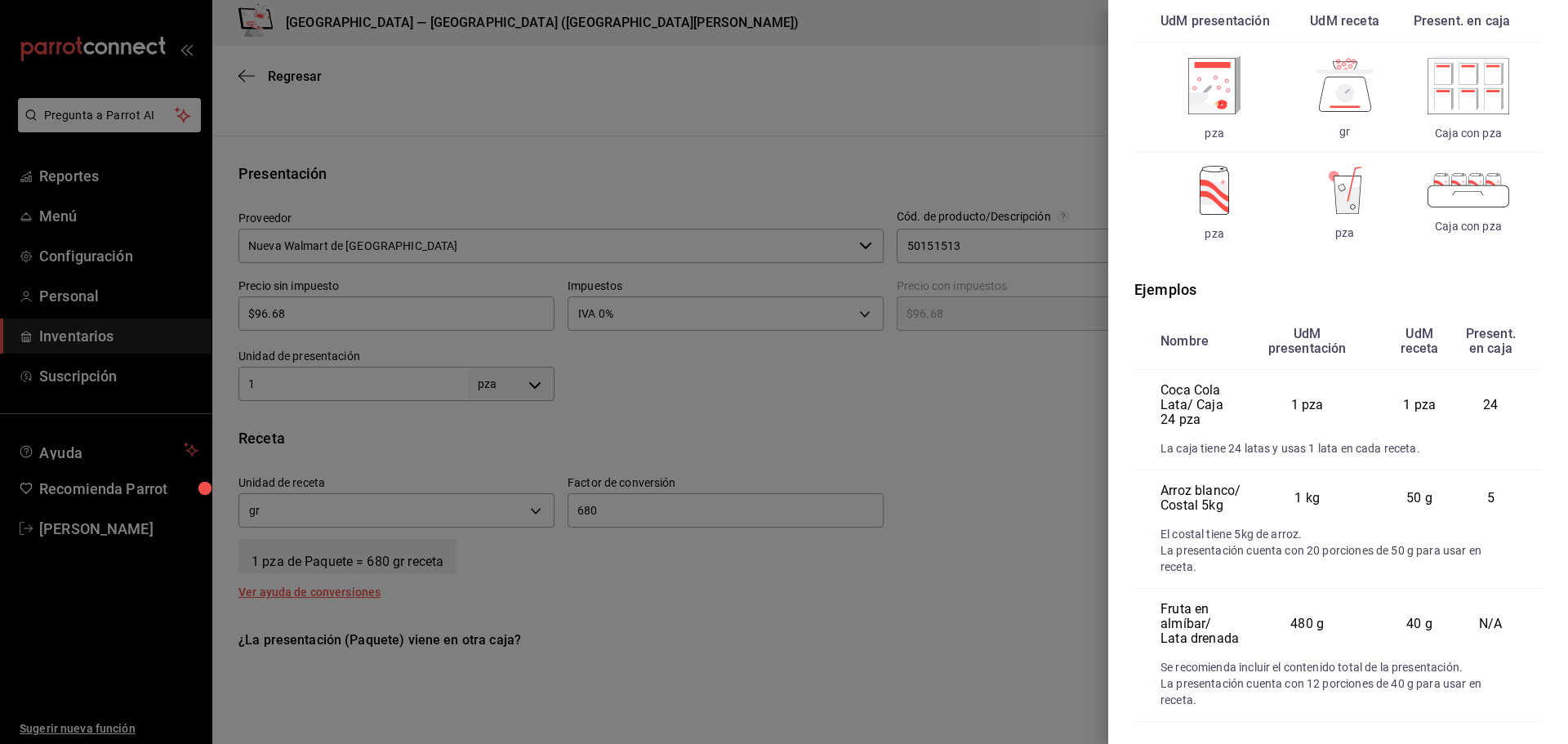
click at [786, 572] on div at bounding box center [784, 372] width 1568 height 744
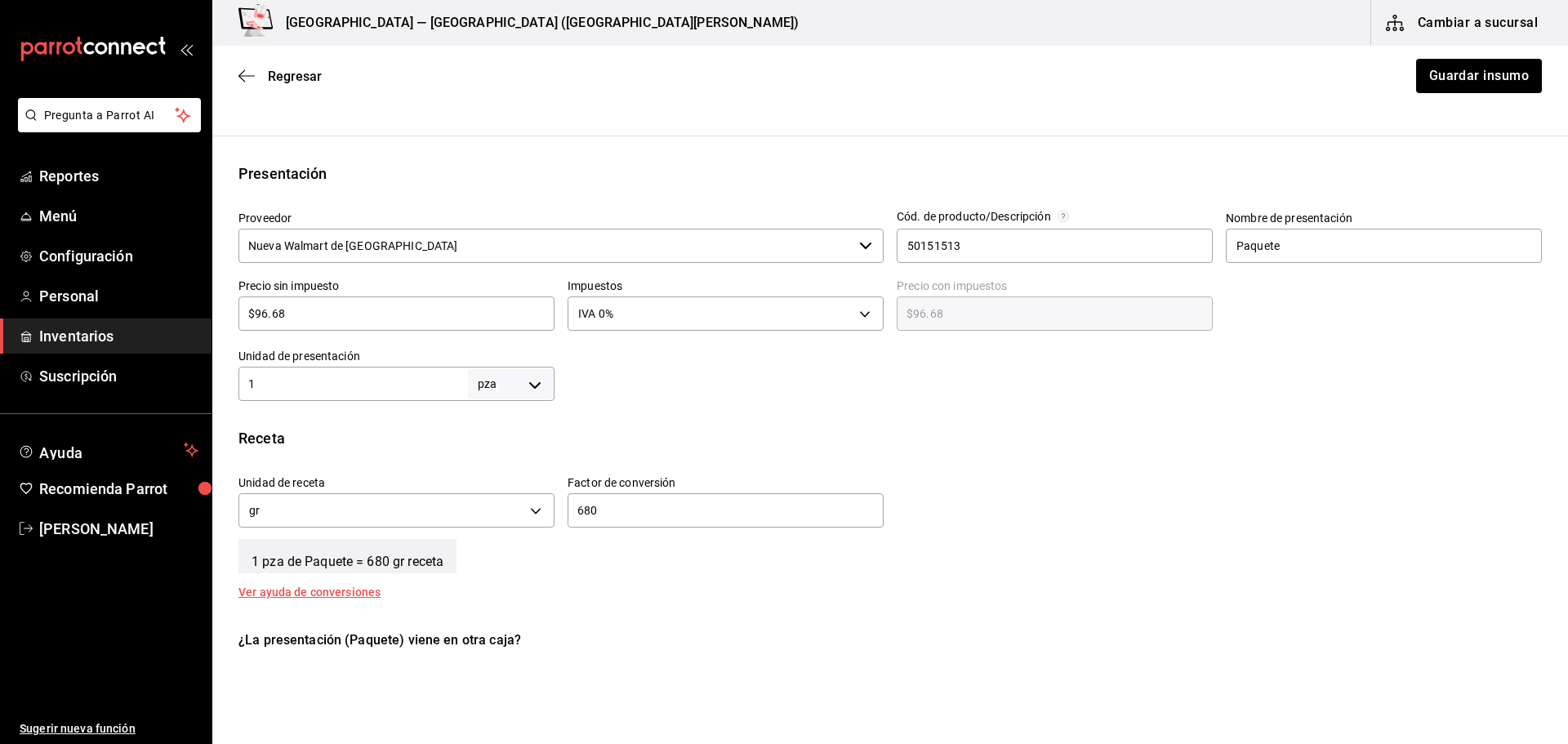
drag, startPoint x: 628, startPoint y: 515, endPoint x: 569, endPoint y: 517, distance: 59.0
click at [569, 517] on input "680" at bounding box center [725, 510] width 316 height 19
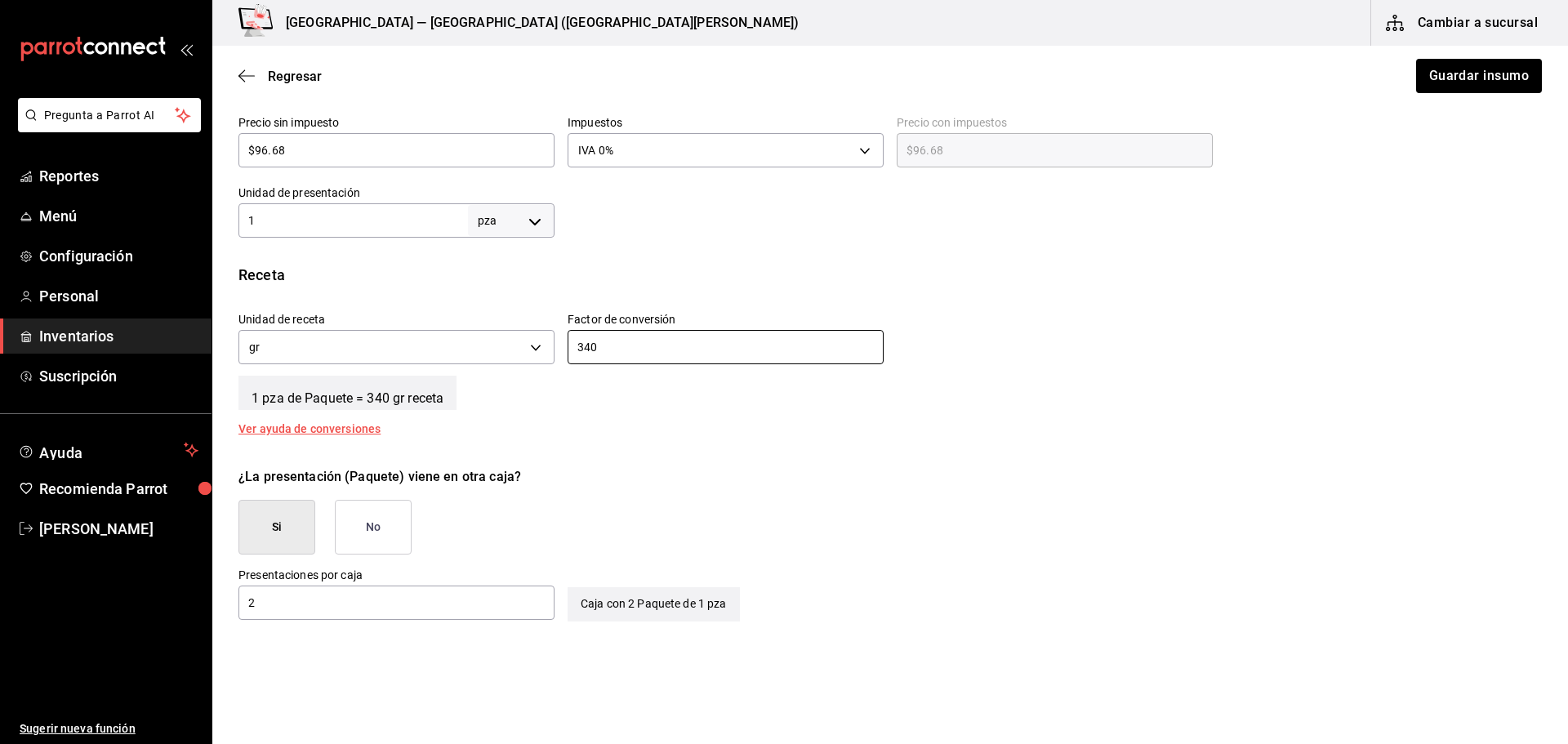
type input "340"
click at [702, 521] on div "¿La presentación (Paquete) viene en otra caja? Si No" at bounding box center [884, 505] width 1316 height 101
drag, startPoint x: 276, startPoint y: 663, endPoint x: 800, endPoint y: 612, distance: 526.5
click at [445, 652] on html "Pregunta a Parrot AI Reportes Menú Configuración Personal Inventarios Suscripci…" at bounding box center [784, 326] width 1568 height 652
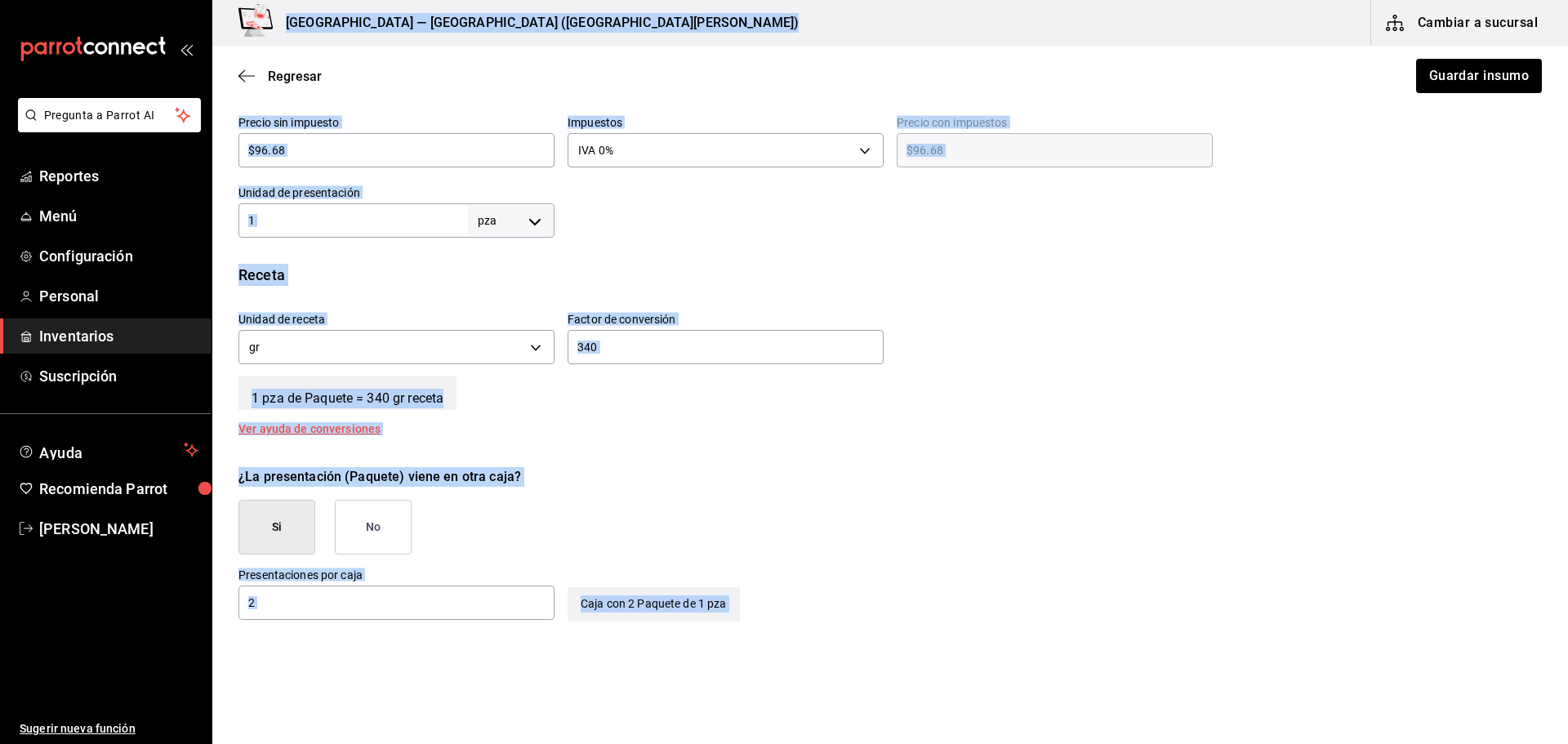
click at [1056, 470] on div "¿La presentación (Paquete) viene en otra caja?" at bounding box center [890, 477] width 1303 height 19
click at [1049, 540] on div "¿La presentación (Paquete) viene en otra caja? Si No" at bounding box center [884, 505] width 1316 height 101
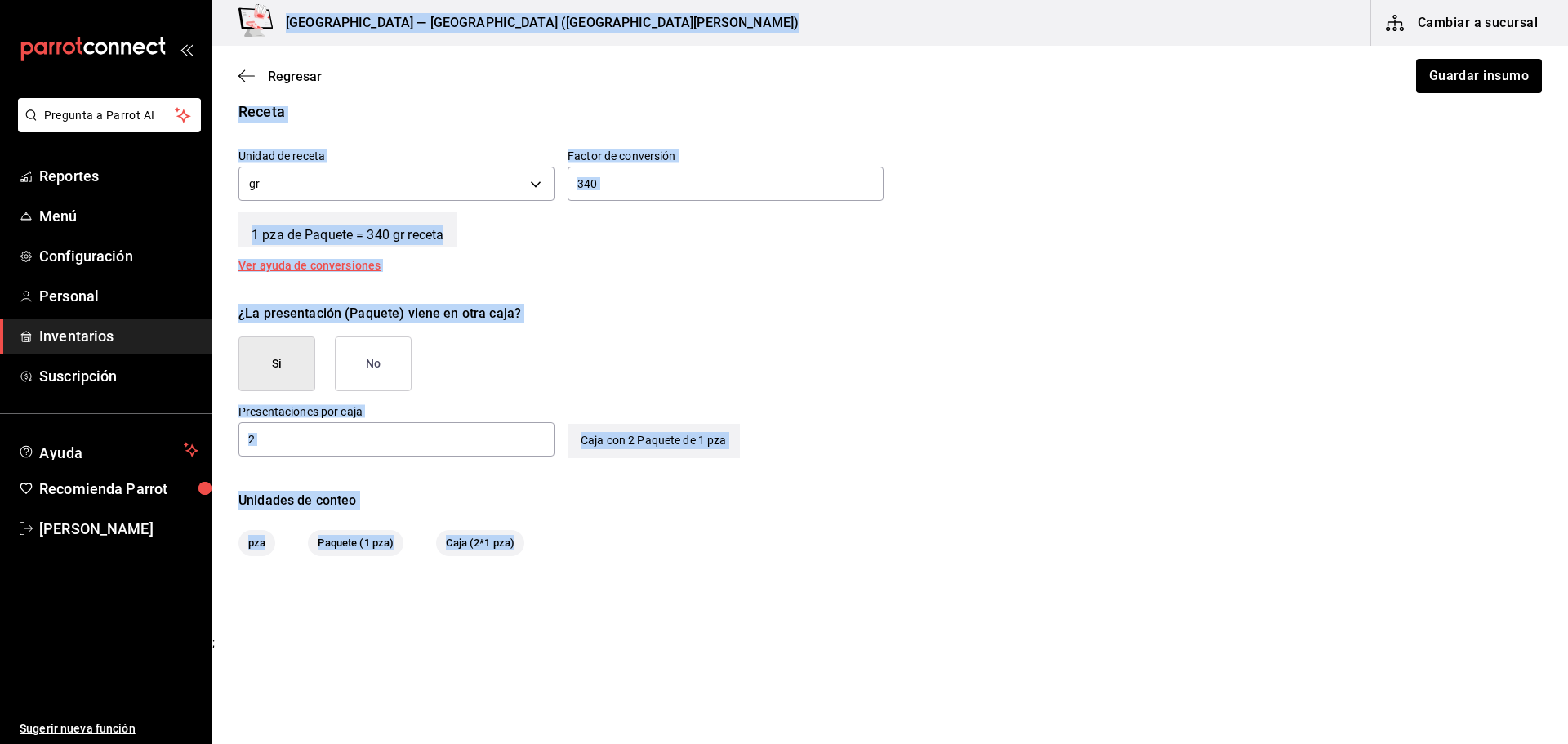
click at [135, 629] on ul "Sugerir nueva función" at bounding box center [106, 646] width 211 height 199
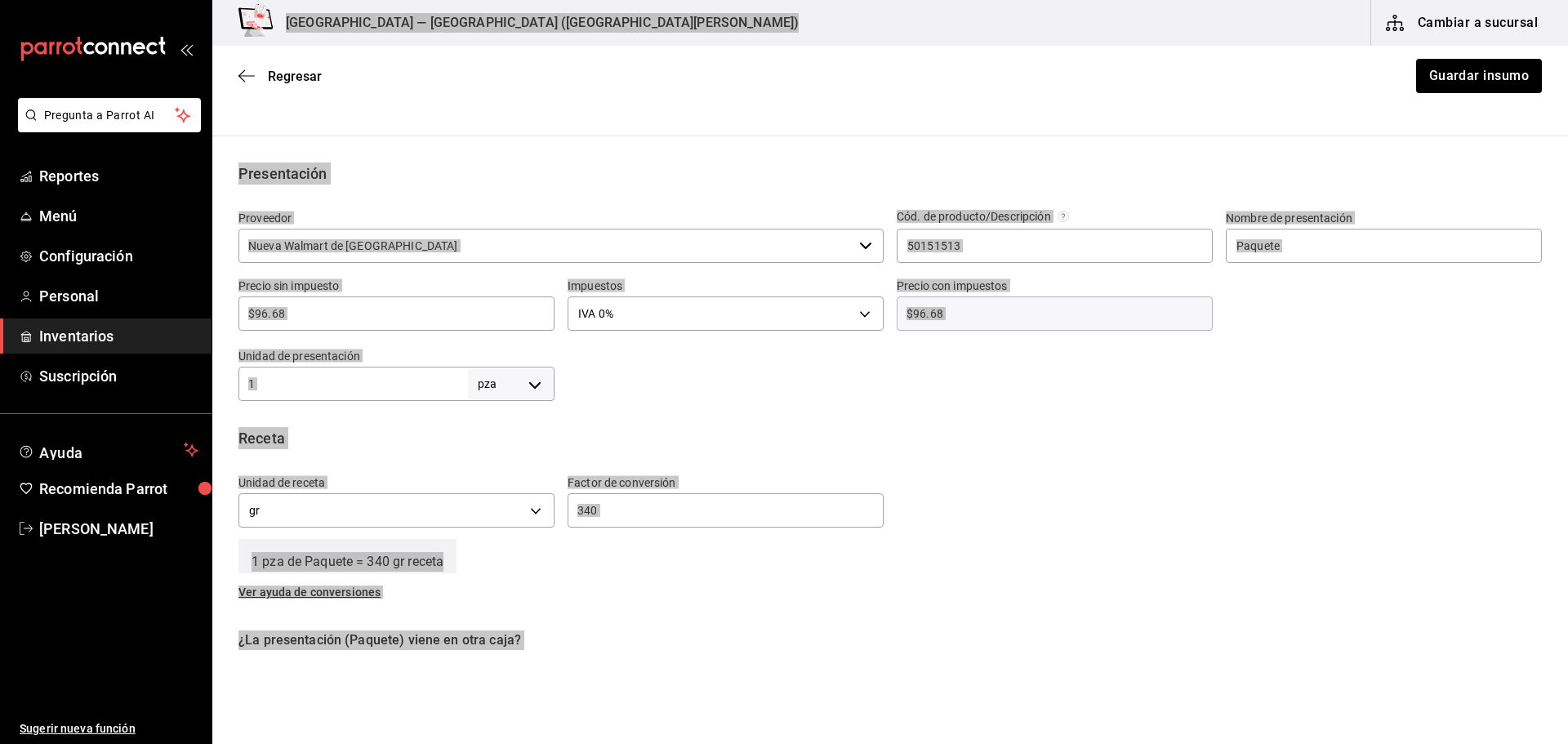
scroll to position [360, 0]
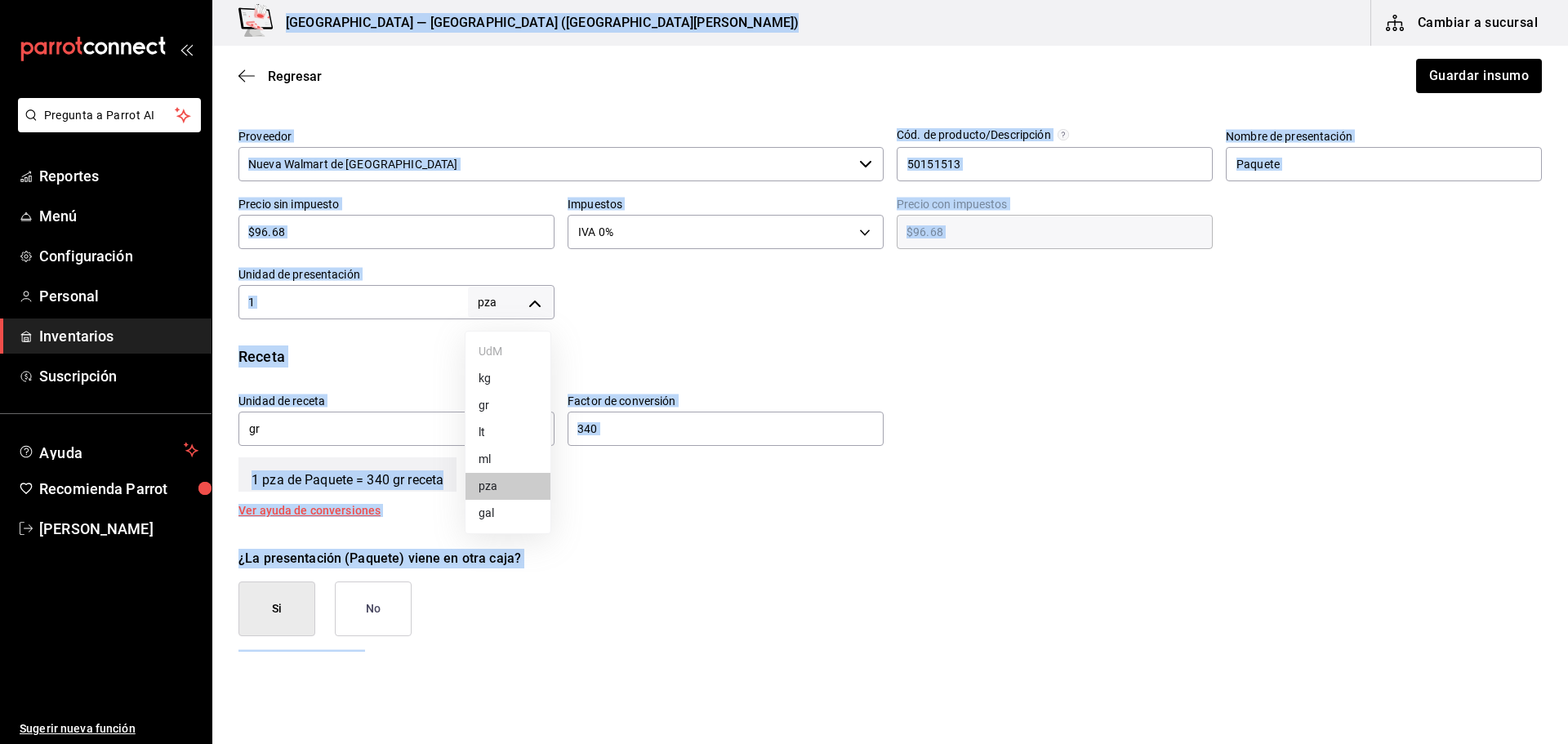
click at [512, 309] on body "Pregunta a Parrot AI Reportes Menú Configuración Personal Inventarios Suscripci…" at bounding box center [784, 326] width 1568 height 652
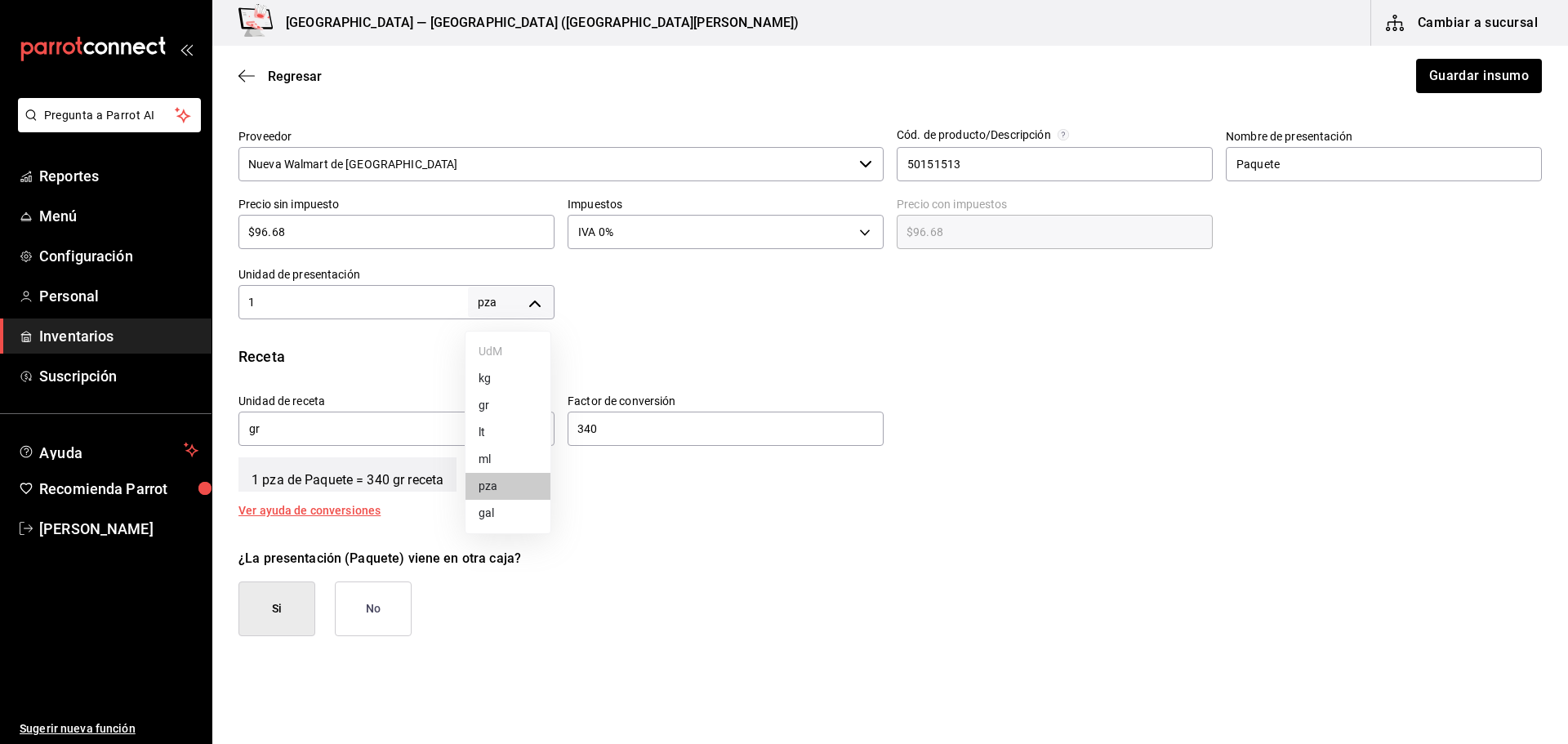
click at [609, 354] on div at bounding box center [784, 372] width 1568 height 744
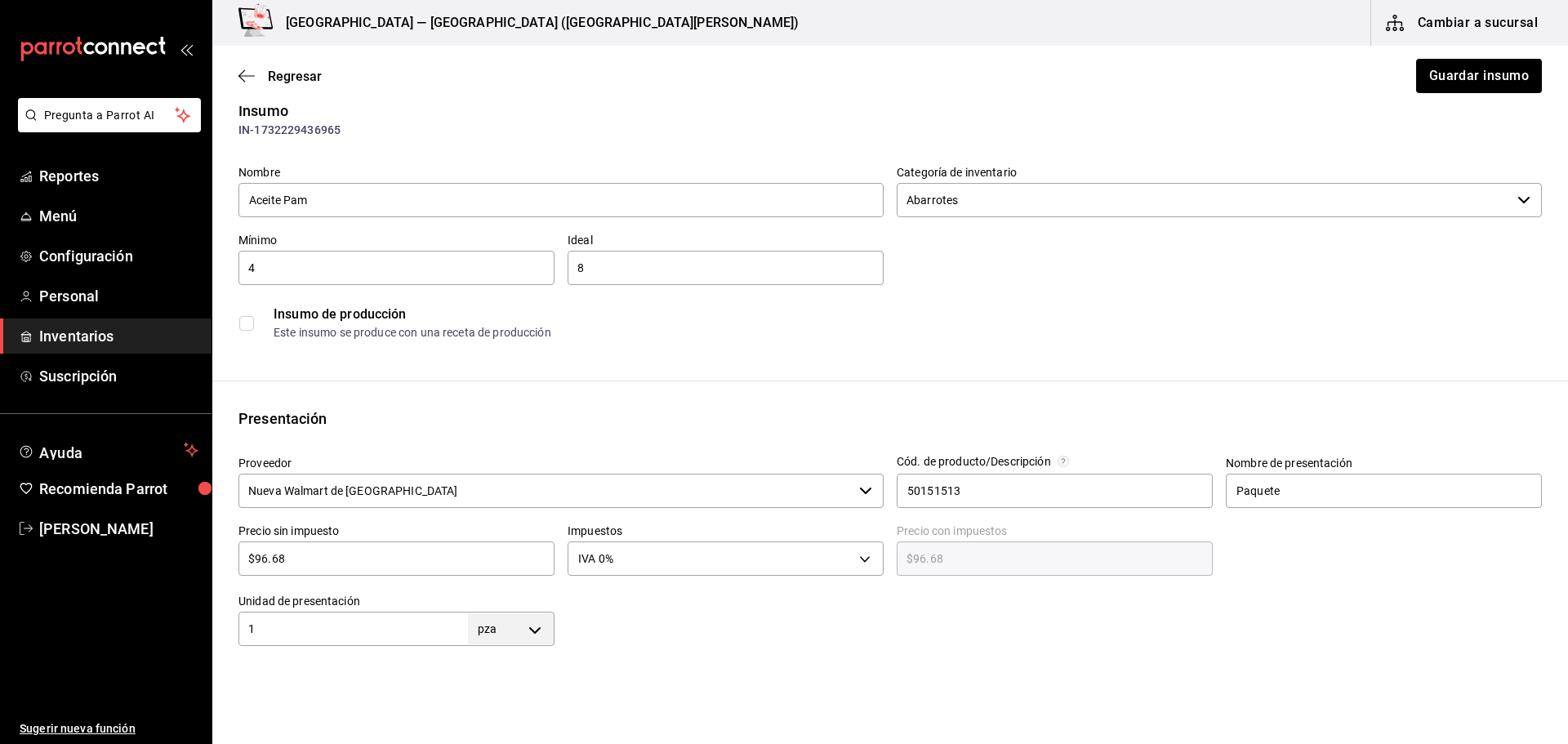
scroll to position [196, 0]
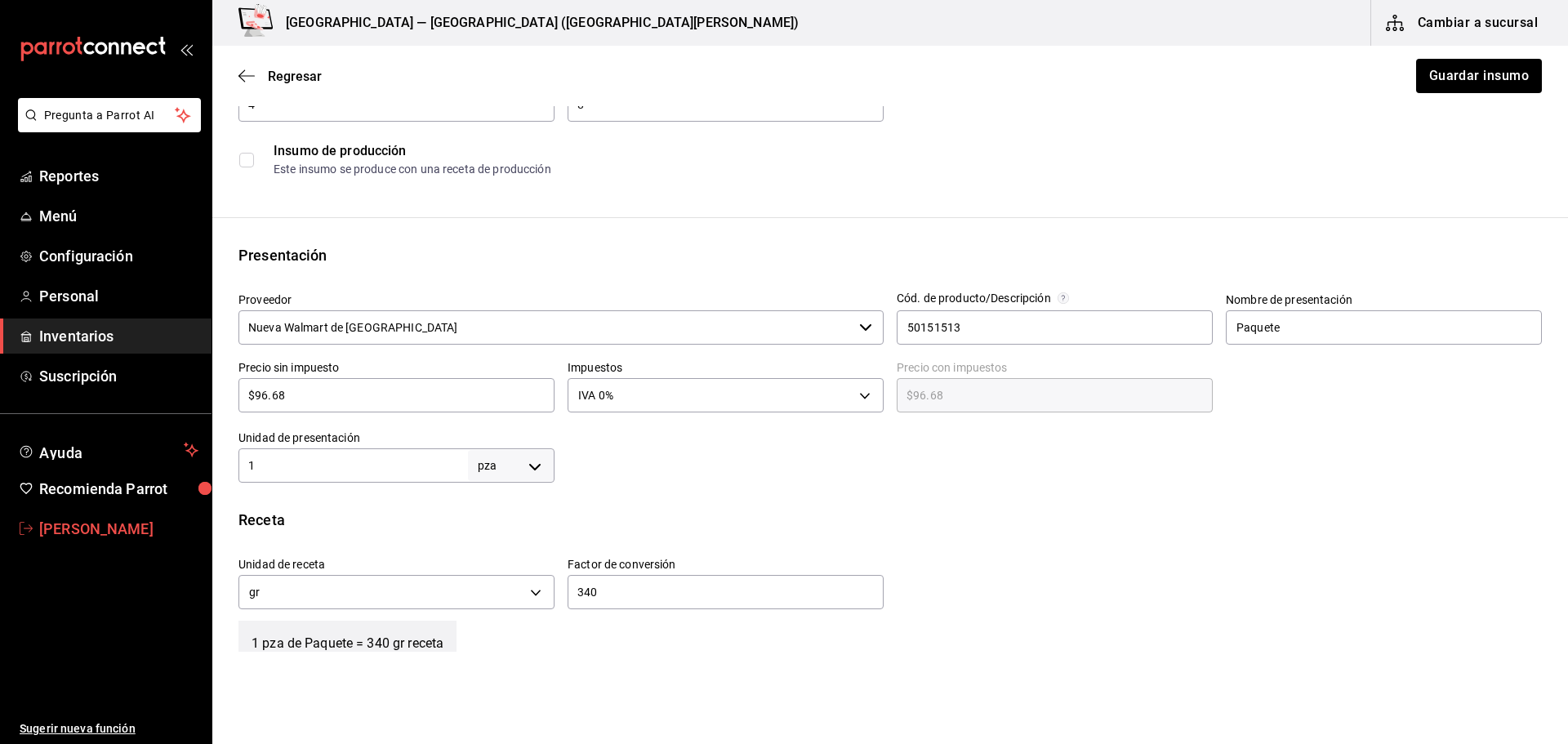
click at [69, 531] on span "[PERSON_NAME]" at bounding box center [119, 529] width 159 height 22
